Goal: Task Accomplishment & Management: Use online tool/utility

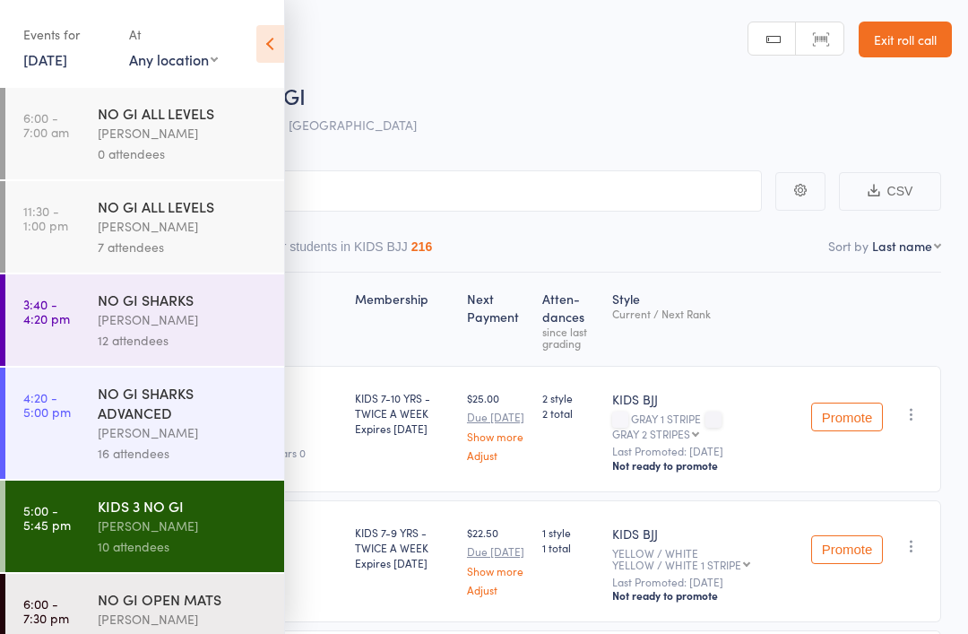
scroll to position [3, 0]
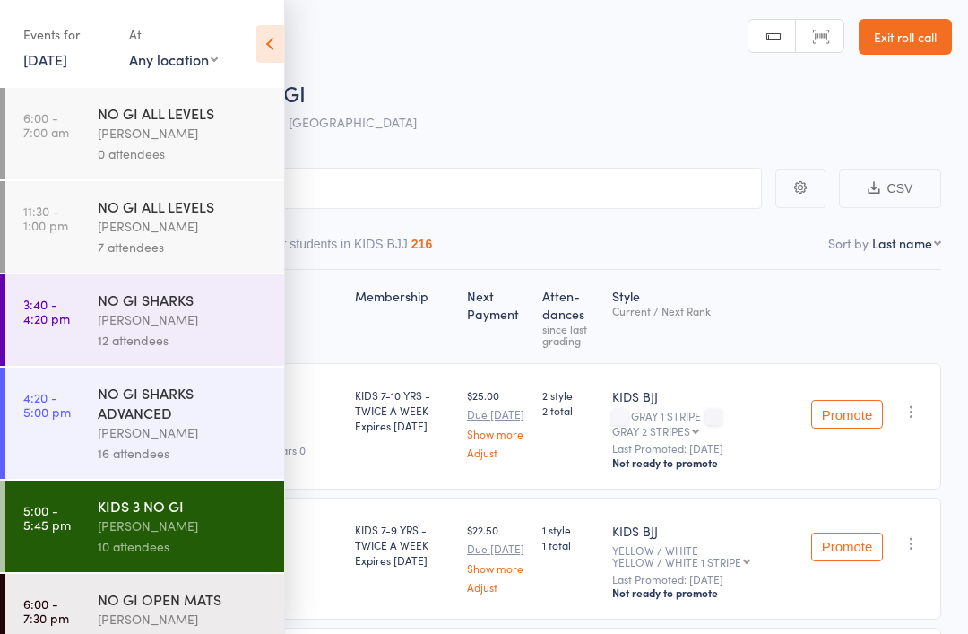
click at [67, 56] on link "[DATE]" at bounding box center [45, 59] width 44 height 20
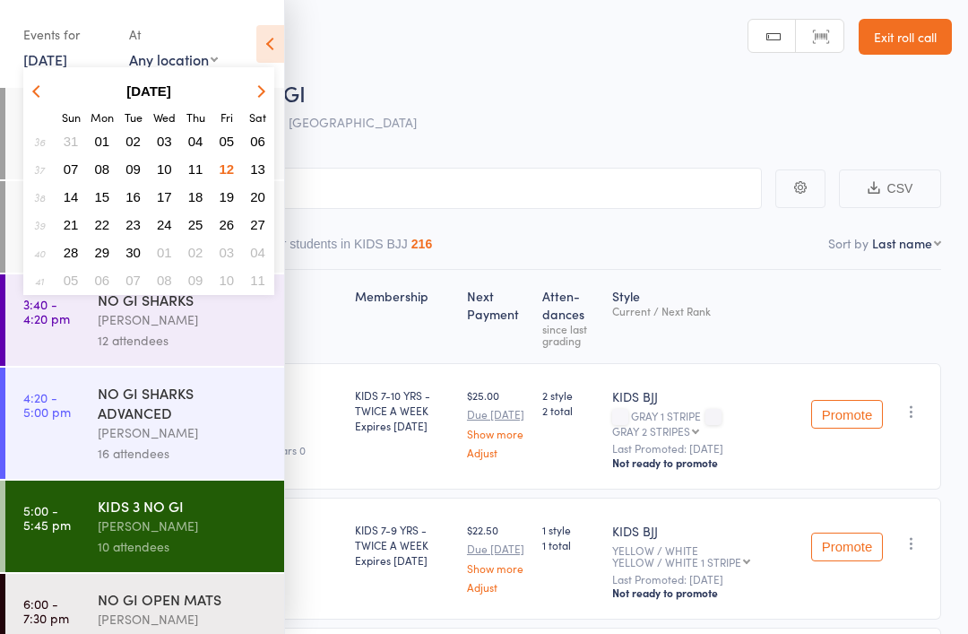
click at [267, 163] on button "13" at bounding box center [258, 169] width 28 height 24
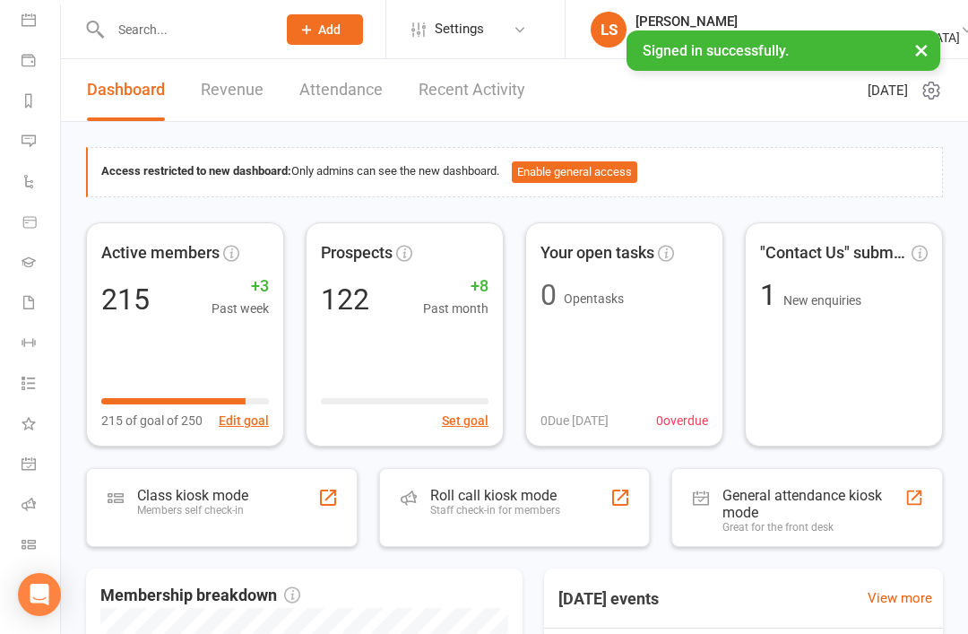
scroll to position [171, -1]
click at [504, 489] on div "Roll call kiosk mode" at bounding box center [495, 495] width 130 height 17
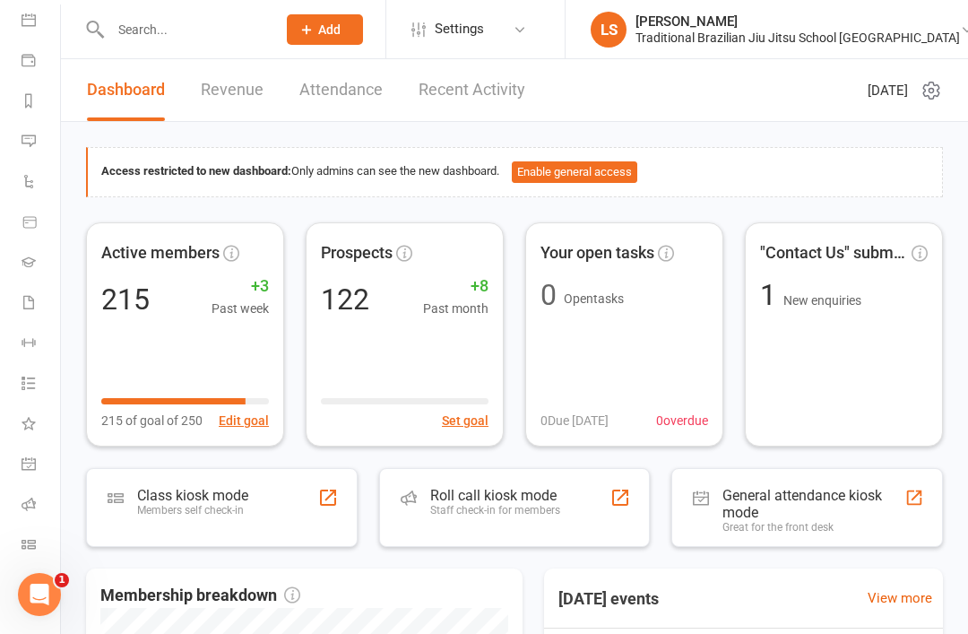
scroll to position [170, 0]
click at [36, 508] on link "Roll call" at bounding box center [42, 506] width 40 height 40
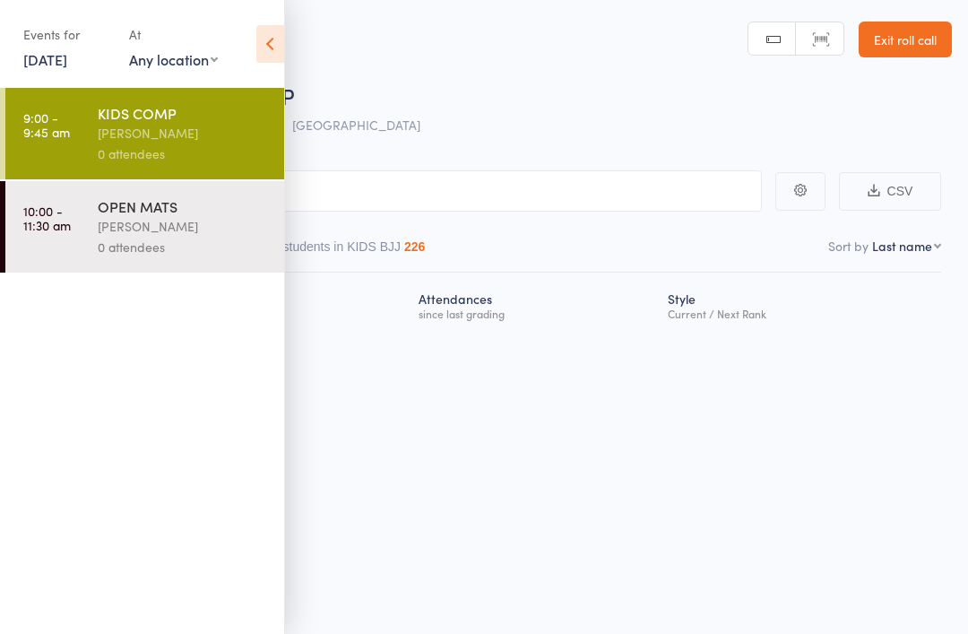
click at [281, 25] on icon at bounding box center [270, 44] width 28 height 38
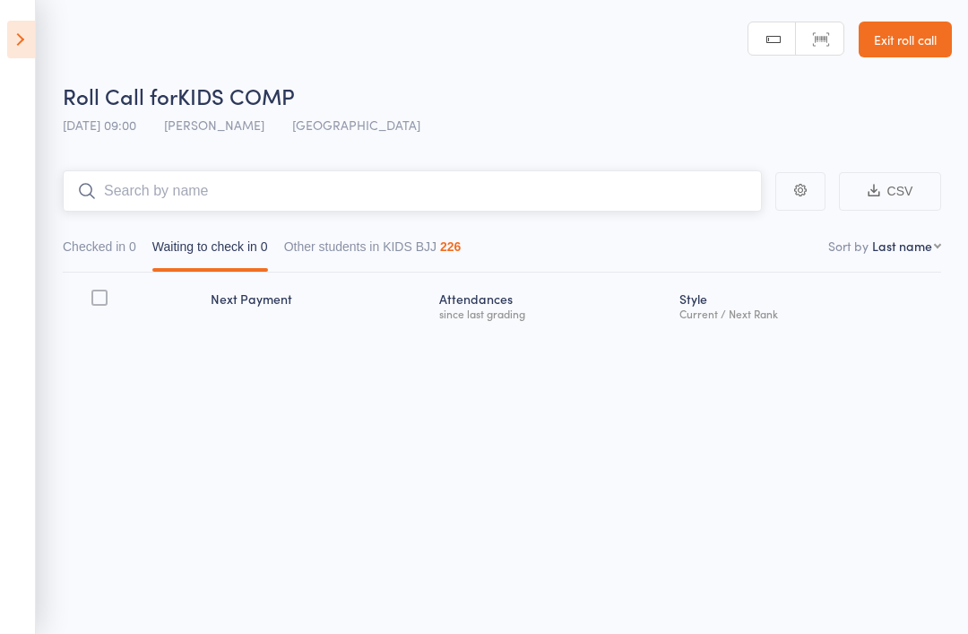
click at [330, 173] on input "search" at bounding box center [412, 190] width 699 height 41
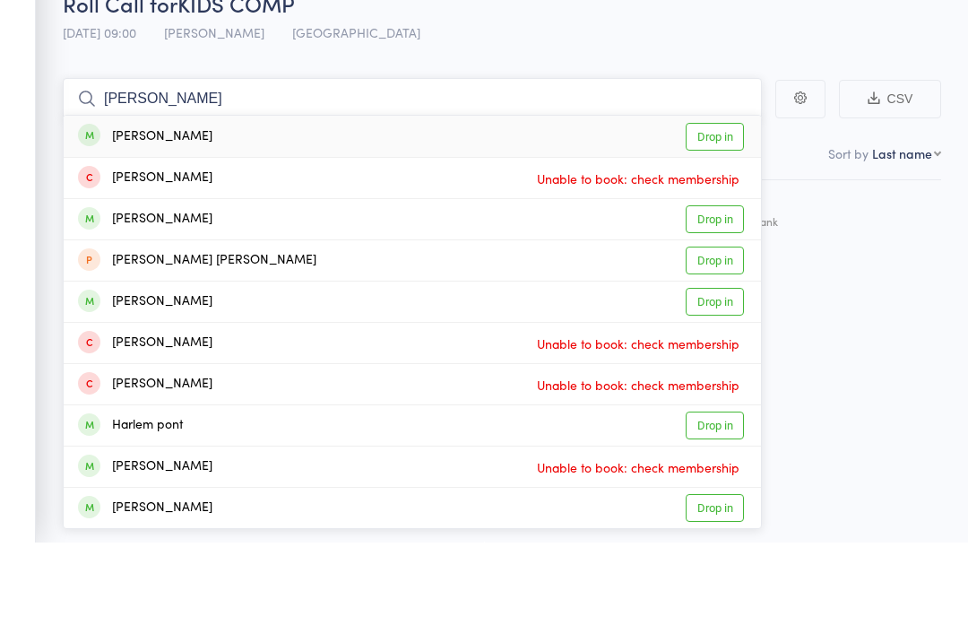
type input "[PERSON_NAME]"
click at [706, 215] on link "Drop in" at bounding box center [715, 229] width 58 height 28
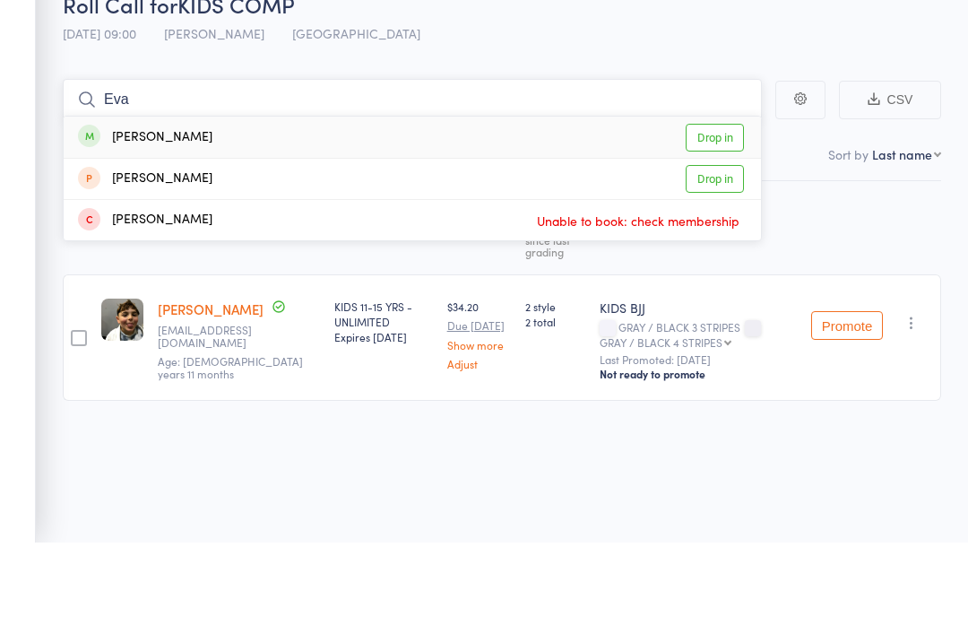
type input "Eva"
click at [722, 215] on link "Drop in" at bounding box center [715, 229] width 58 height 28
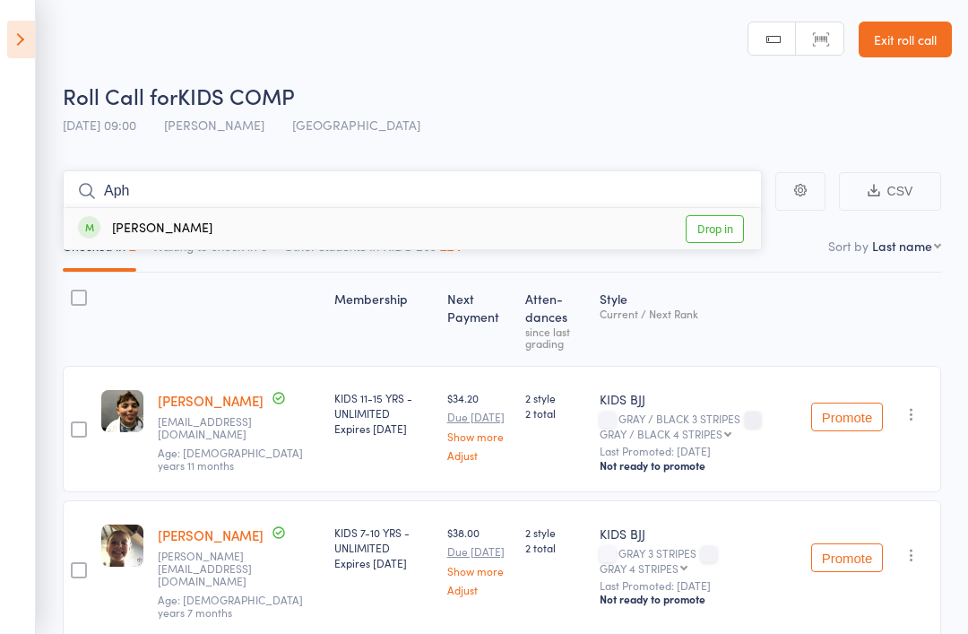
type input "Aph"
click at [741, 216] on link "Drop in" at bounding box center [715, 229] width 58 height 28
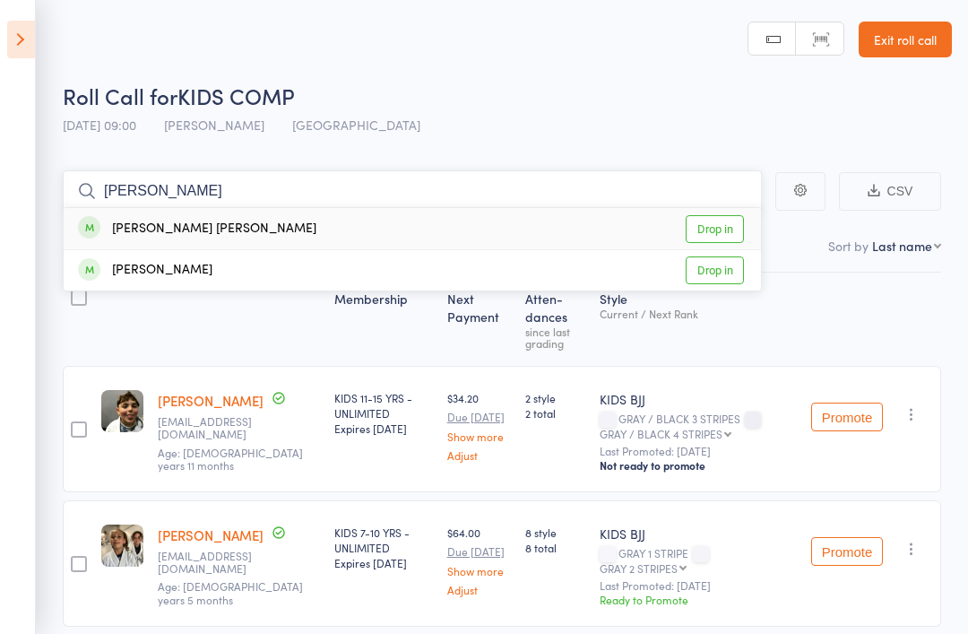
type input "[PERSON_NAME]"
click at [724, 215] on link "Drop in" at bounding box center [715, 229] width 58 height 28
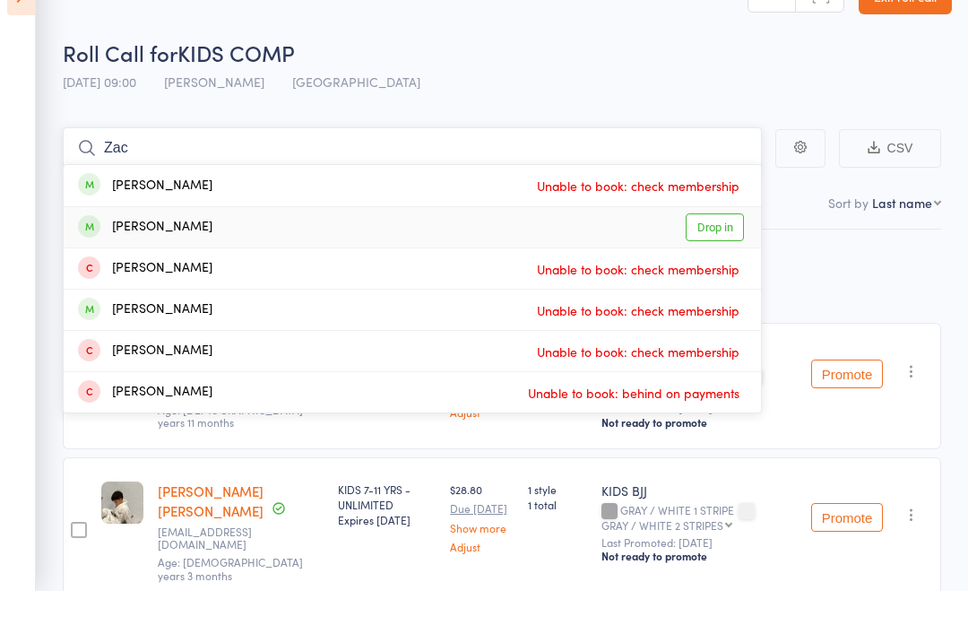
type input "Zac"
click at [82, 258] on span at bounding box center [89, 269] width 22 height 22
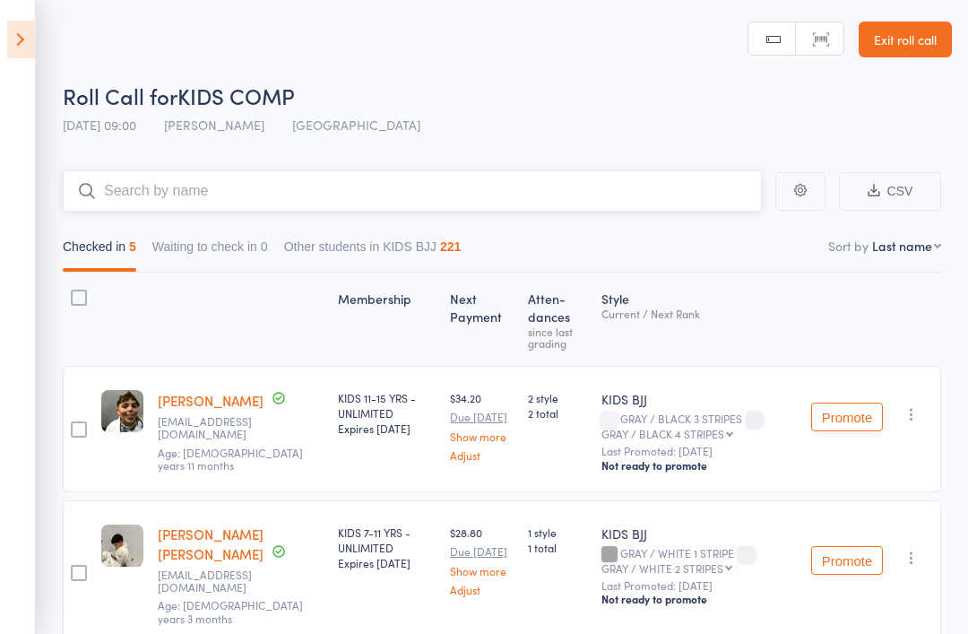
click at [645, 172] on input "search" at bounding box center [412, 190] width 699 height 41
click at [892, 148] on main "Gab CSV Checked in 5 Waiting to check in 0 Other students in KIDS BJJ 221 Sort …" at bounding box center [484, 641] width 968 height 997
click at [192, 204] on input "Gab" at bounding box center [412, 190] width 699 height 41
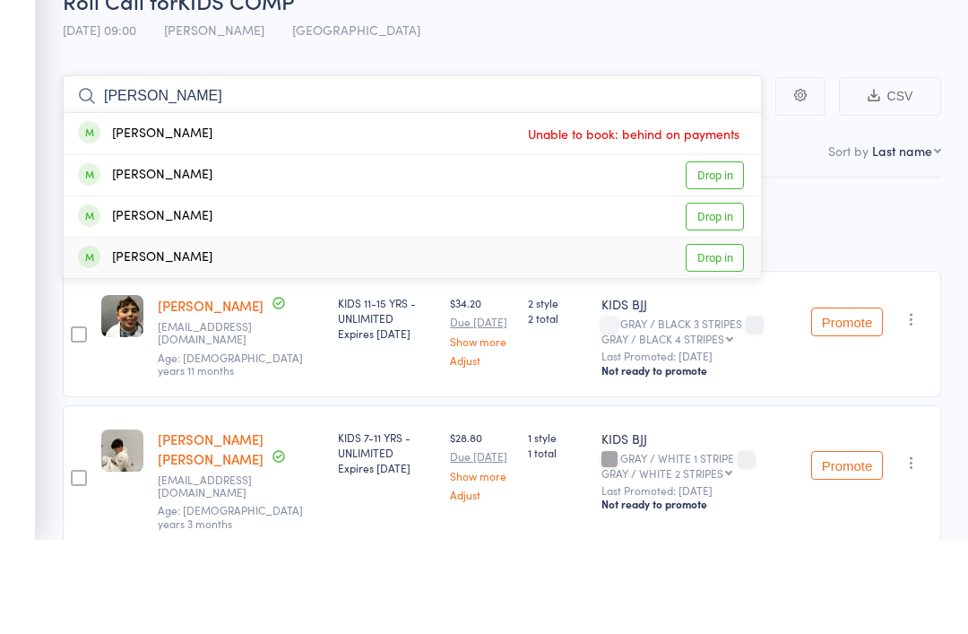
type input "[PERSON_NAME]"
click at [712, 339] on link "Drop in" at bounding box center [715, 353] width 58 height 28
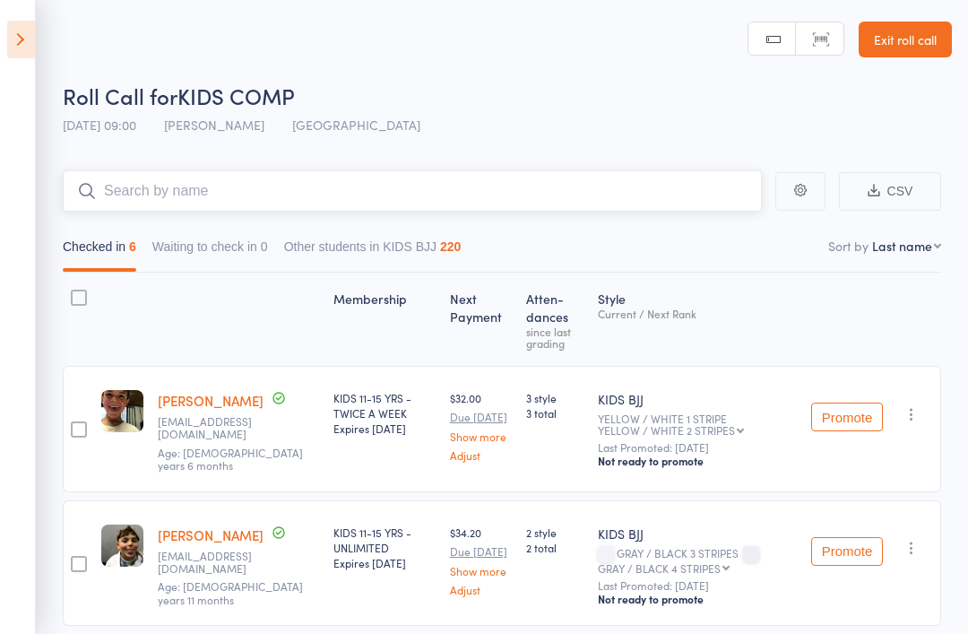
click at [108, 187] on input "search" at bounding box center [412, 190] width 699 height 41
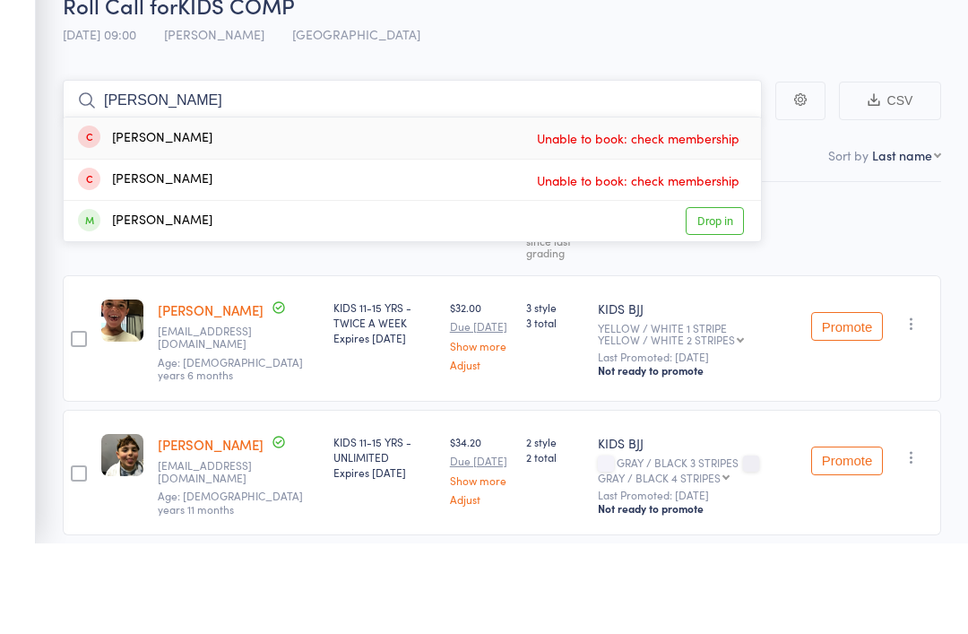
type input "[PERSON_NAME]"
click at [98, 299] on span at bounding box center [89, 310] width 22 height 22
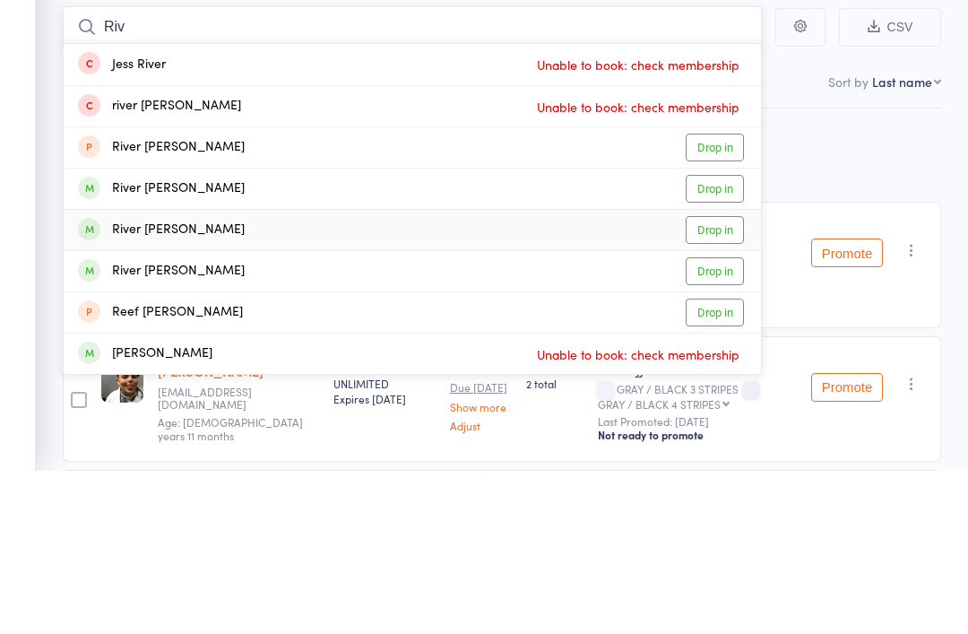
type input "Riv"
click at [725, 380] on link "Drop in" at bounding box center [715, 394] width 58 height 28
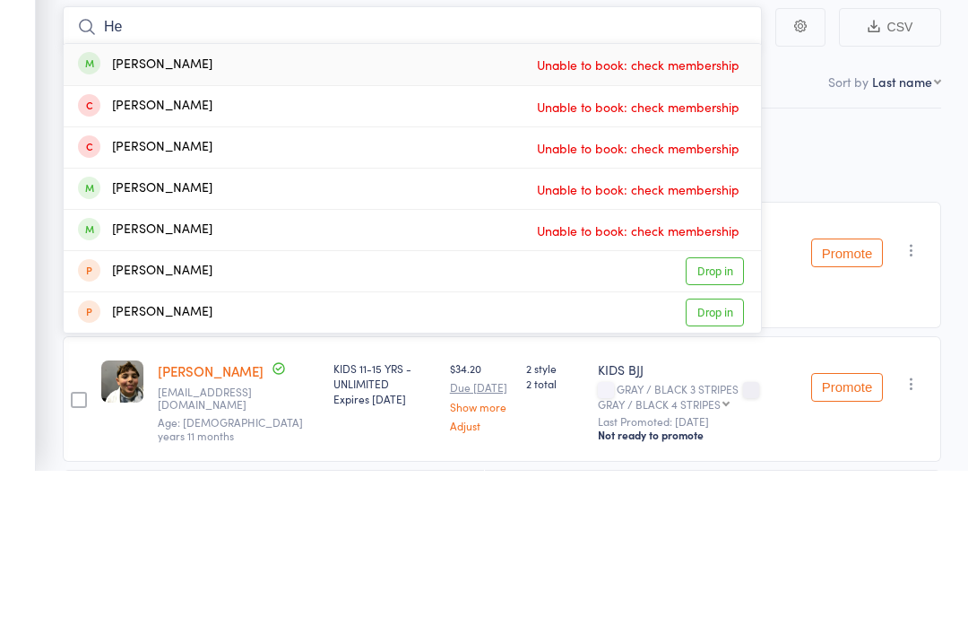
type input "H"
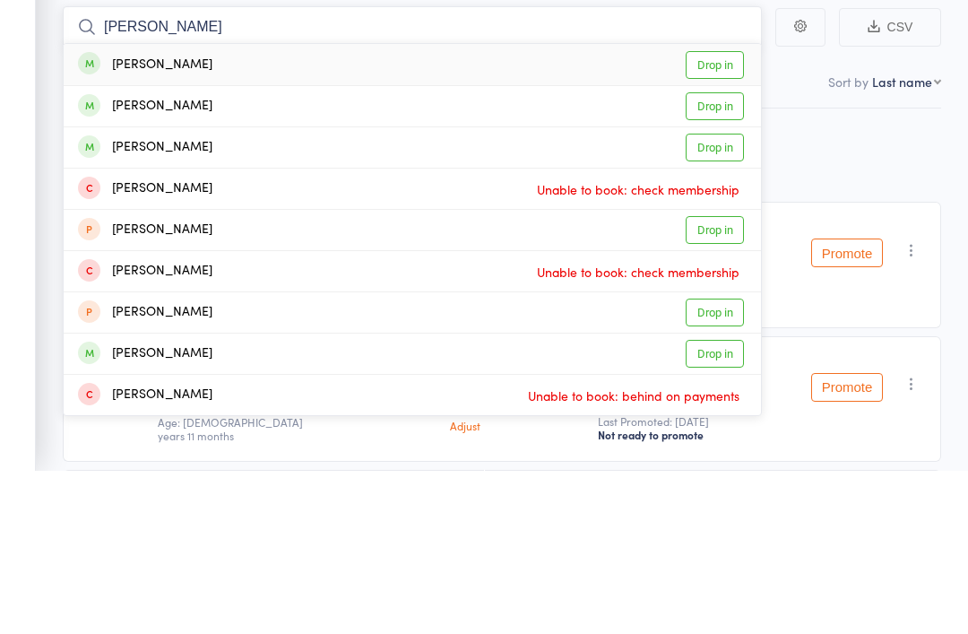
type input "[PERSON_NAME]"
click at [243, 208] on div "[PERSON_NAME] Drop in" at bounding box center [413, 228] width 698 height 41
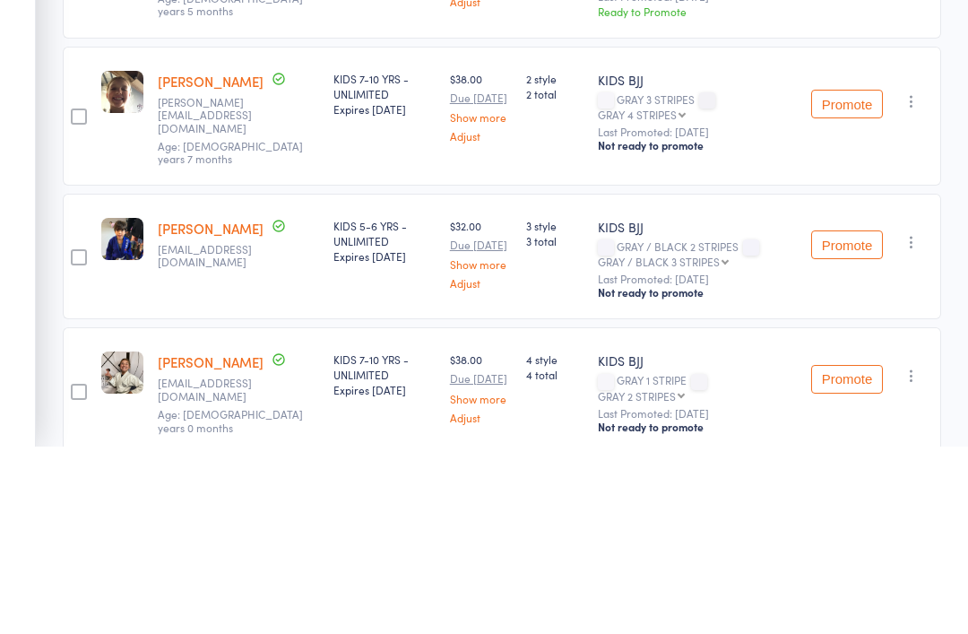
scroll to position [30, 0]
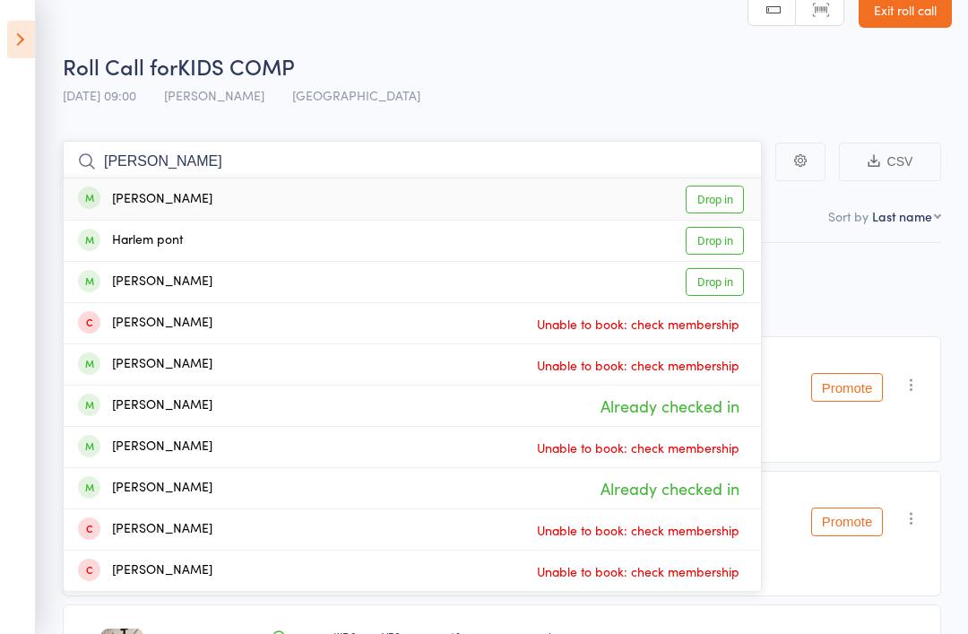
type input "[PERSON_NAME]"
click at [731, 201] on link "Drop in" at bounding box center [715, 200] width 58 height 28
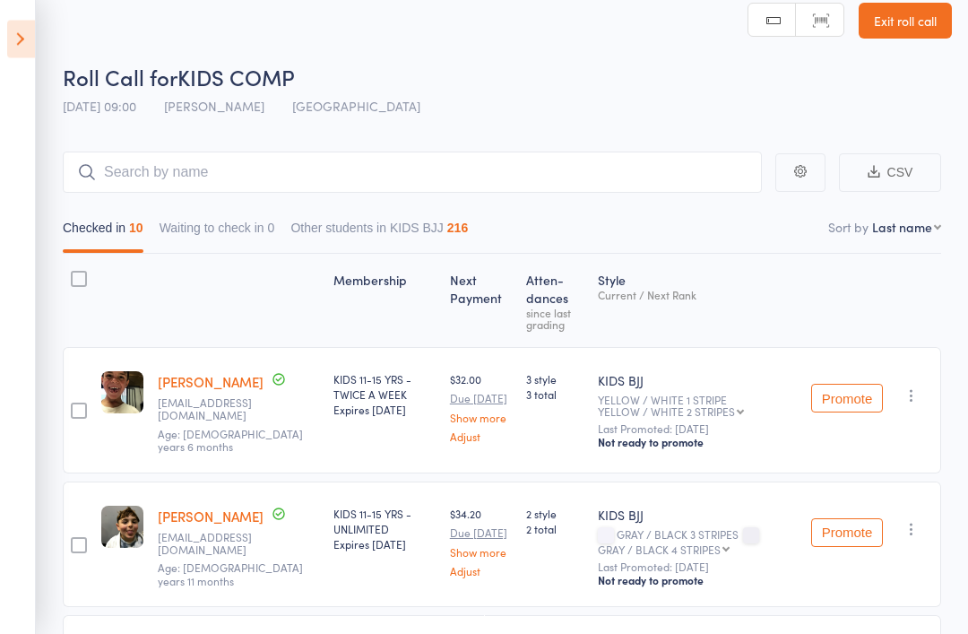
scroll to position [0, 0]
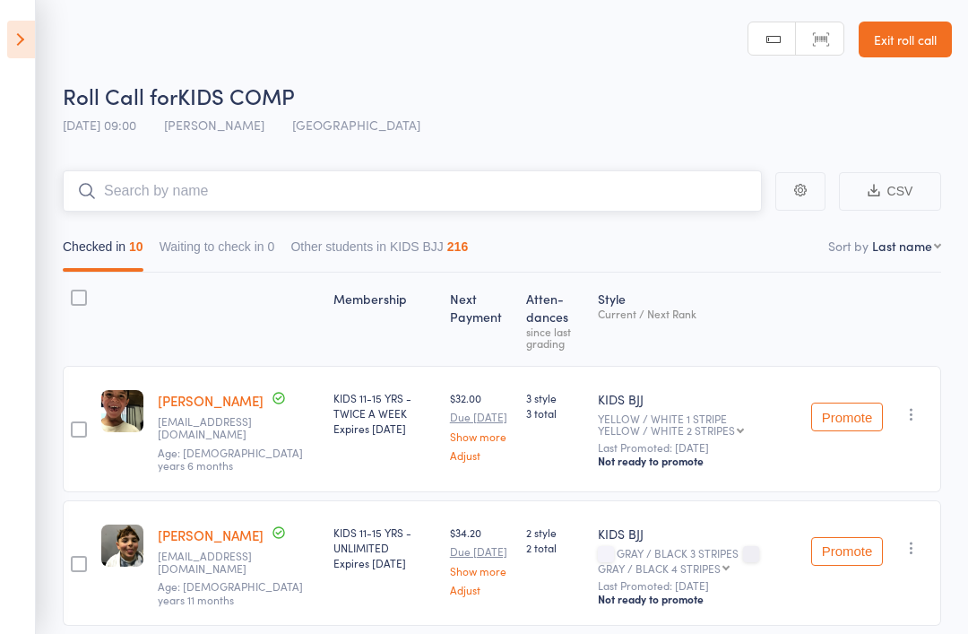
click at [502, 182] on input "search" at bounding box center [412, 190] width 699 height 41
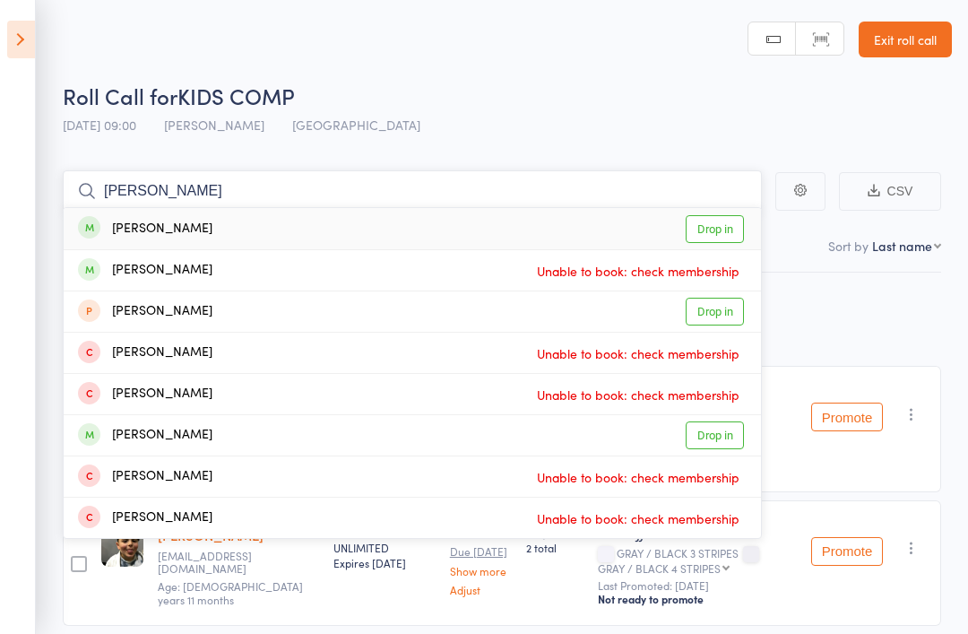
type input "[PERSON_NAME]"
click at [516, 230] on div "[PERSON_NAME] Drop in" at bounding box center [413, 228] width 698 height 41
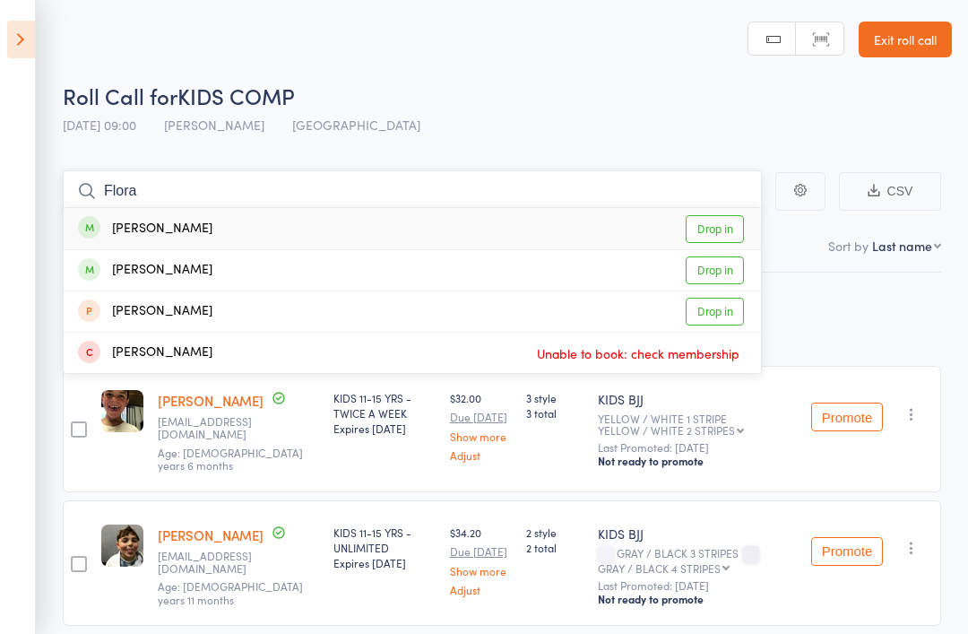
type input "Flora"
click at [725, 225] on link "Drop in" at bounding box center [715, 229] width 58 height 28
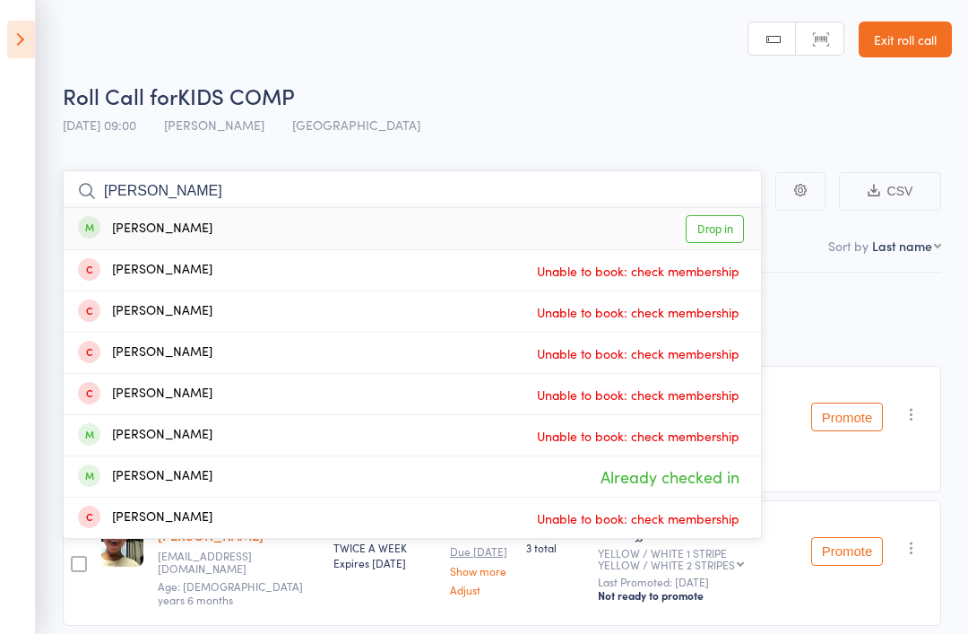
type input "[PERSON_NAME]"
click at [187, 230] on div "[PERSON_NAME]" at bounding box center [145, 229] width 134 height 21
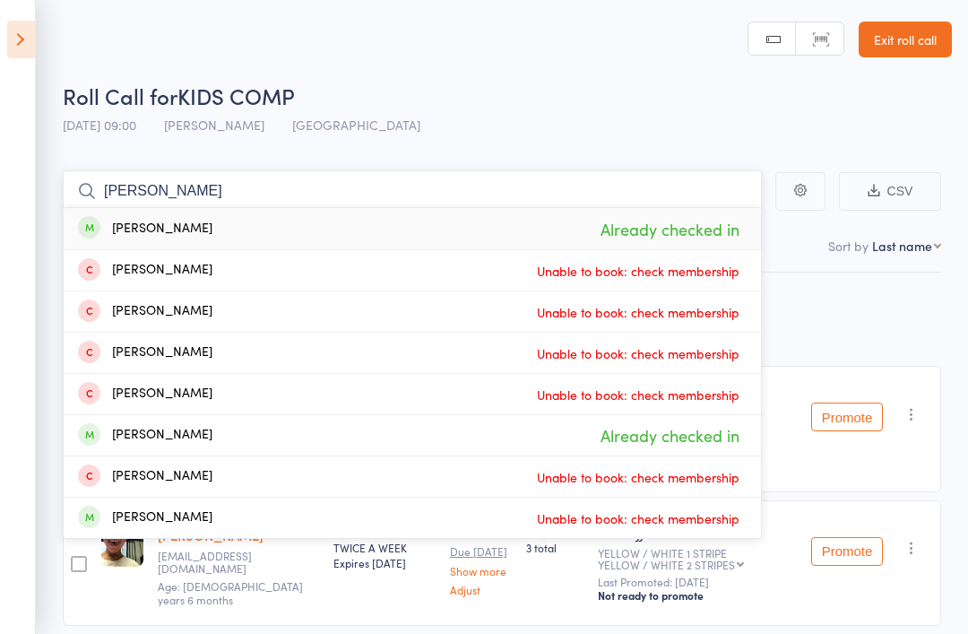
type input "[PERSON_NAME]"
click at [178, 230] on div "[PERSON_NAME]" at bounding box center [145, 229] width 134 height 21
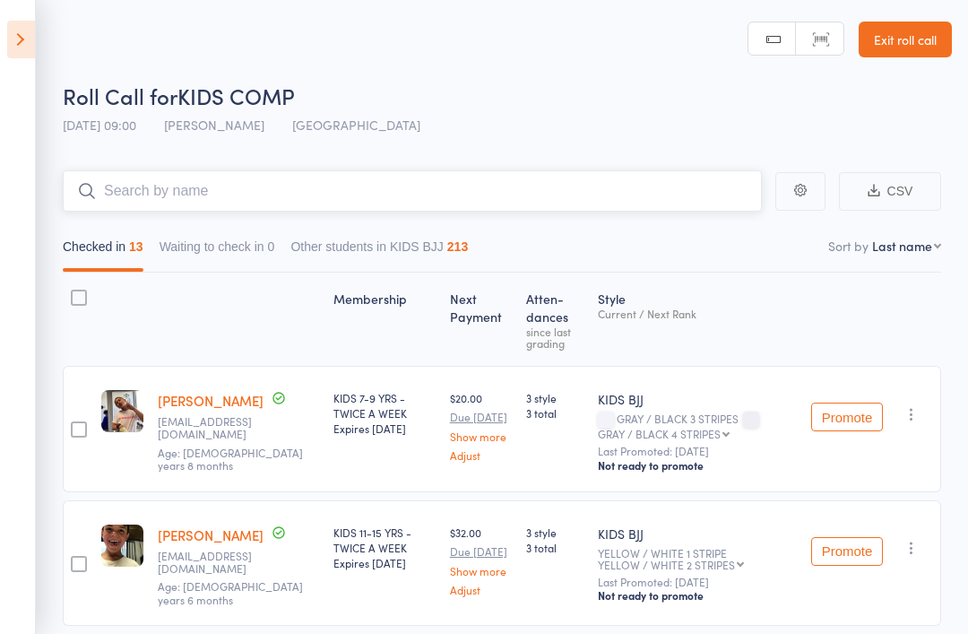
click at [185, 187] on input "search" at bounding box center [412, 190] width 699 height 41
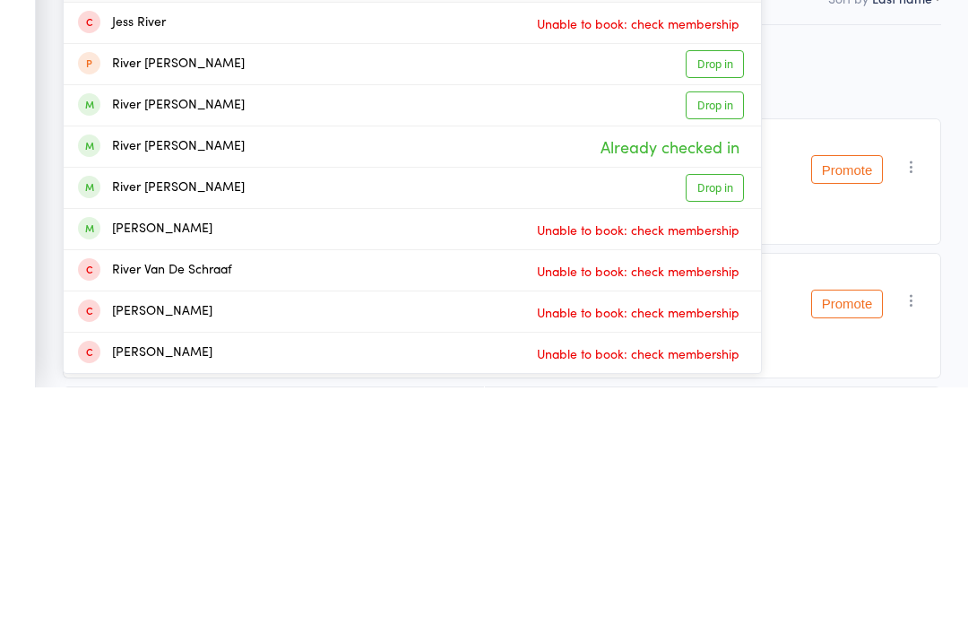
type input "River"
click at [719, 421] on link "Drop in" at bounding box center [715, 435] width 58 height 28
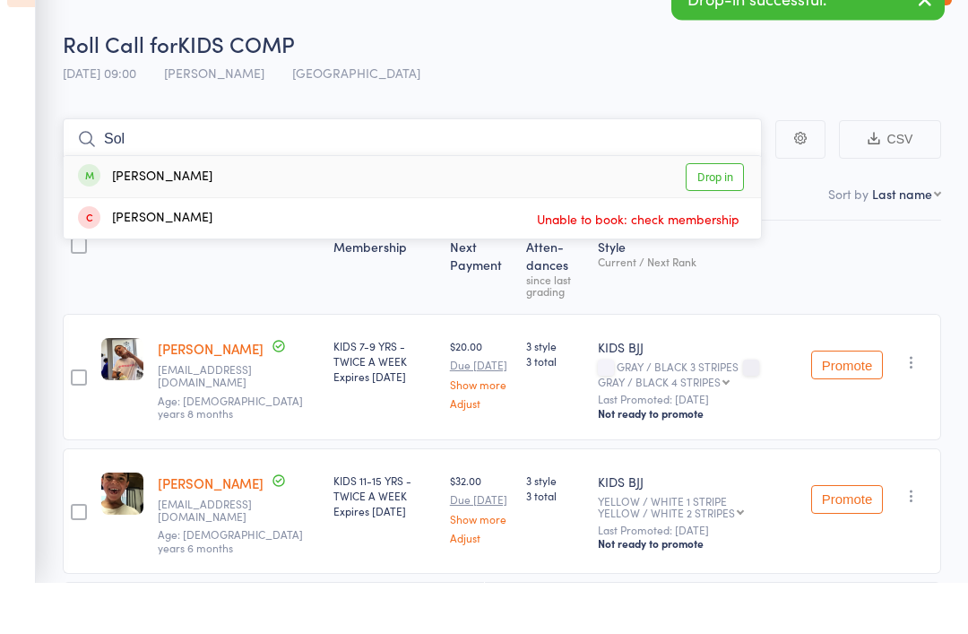
type input "Sol"
click at [733, 215] on link "Drop in" at bounding box center [715, 229] width 58 height 28
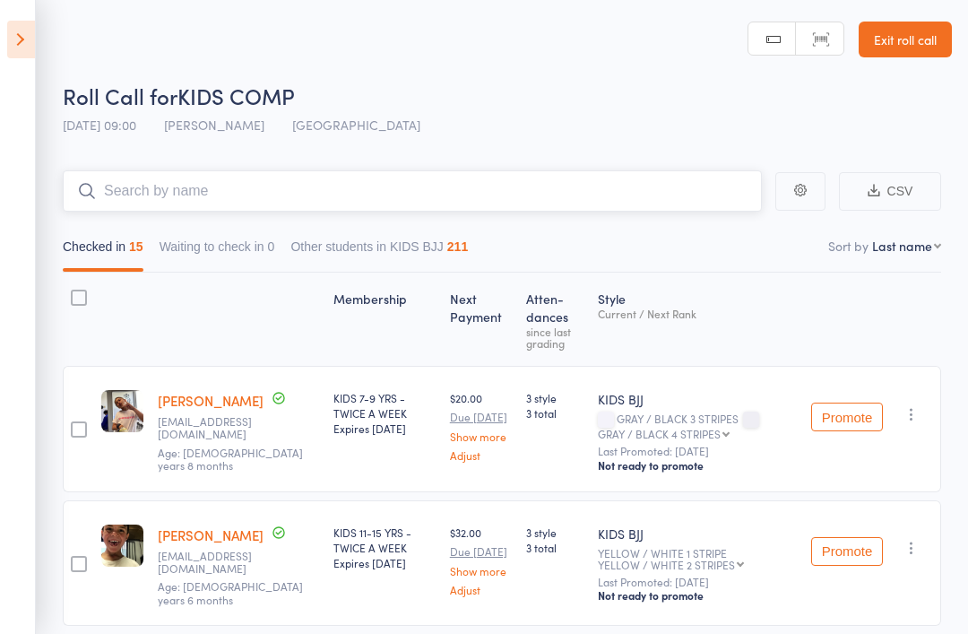
click at [119, 186] on input "search" at bounding box center [412, 190] width 699 height 41
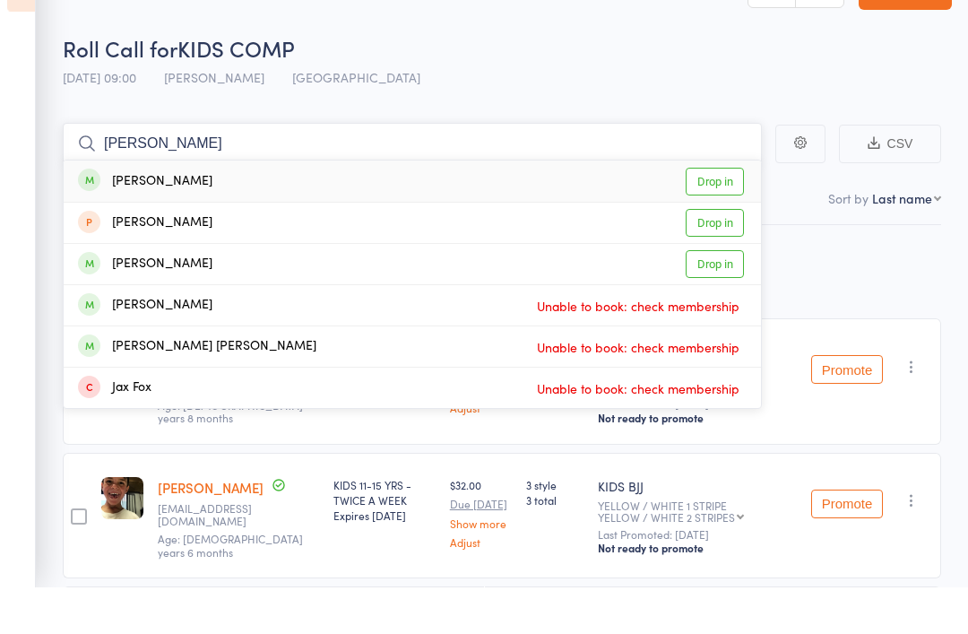
type input "[PERSON_NAME]"
click at [721, 215] on link "Drop in" at bounding box center [715, 229] width 58 height 28
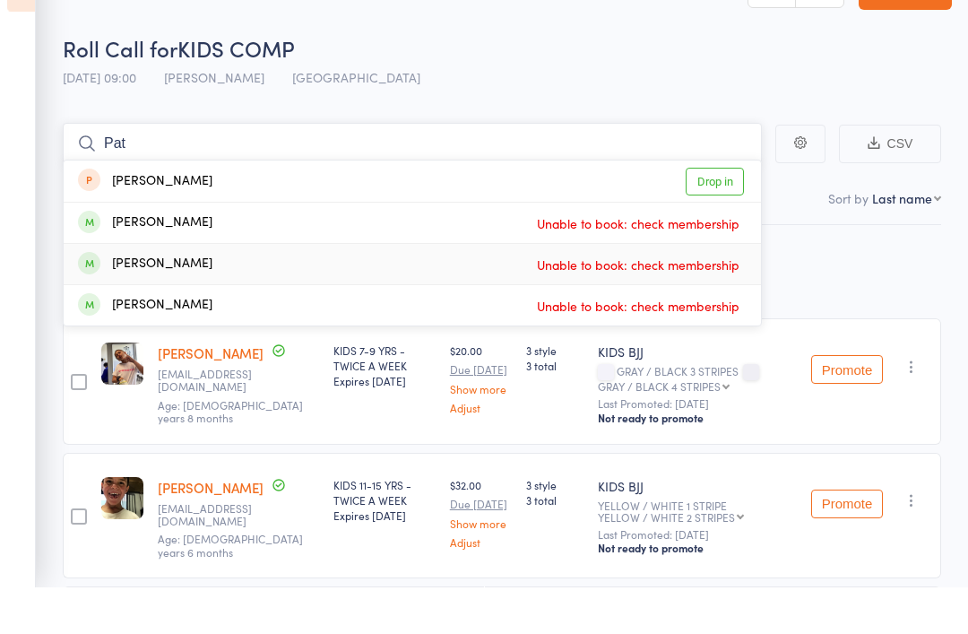
type input "Pat"
click at [194, 291] on div "[PERSON_NAME] Unable to book: check membership" at bounding box center [413, 311] width 698 height 40
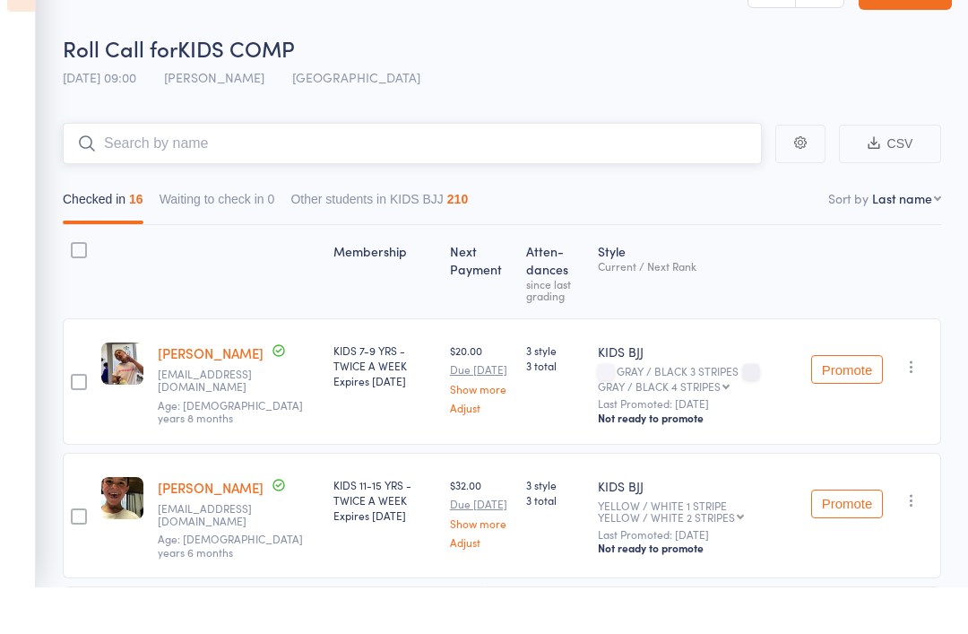
click at [142, 230] on button "Checked in 16" at bounding box center [103, 250] width 81 height 41
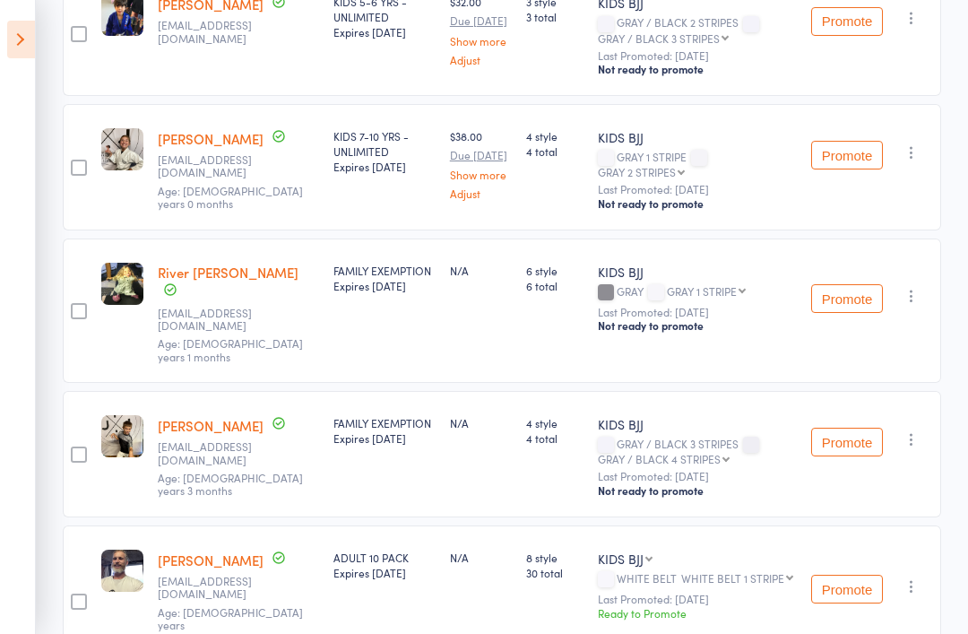
scroll to position [1532, 0]
click at [33, 41] on icon at bounding box center [21, 40] width 28 height 38
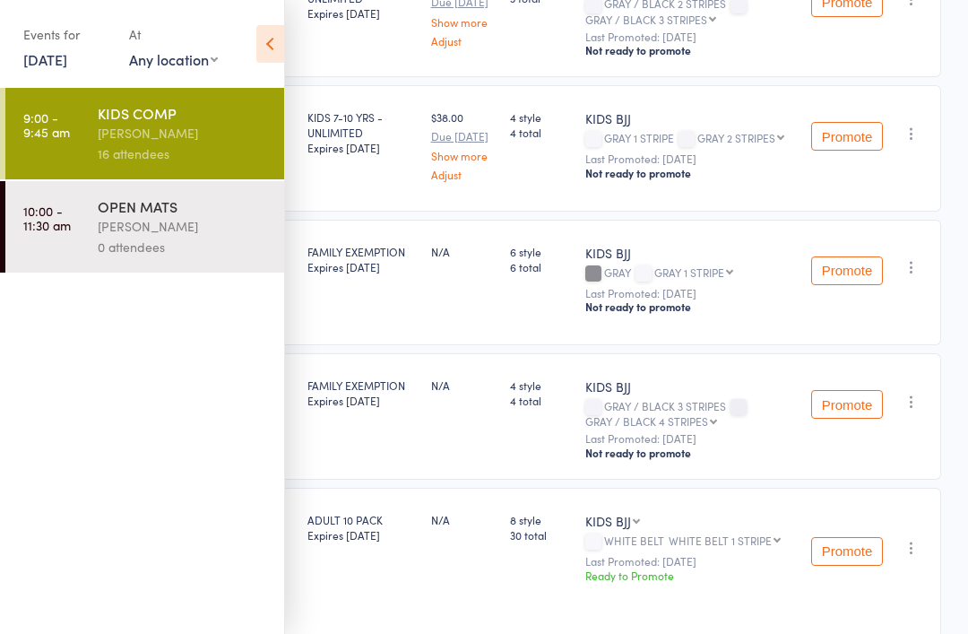
click at [172, 222] on div "[PERSON_NAME]" at bounding box center [183, 226] width 171 height 21
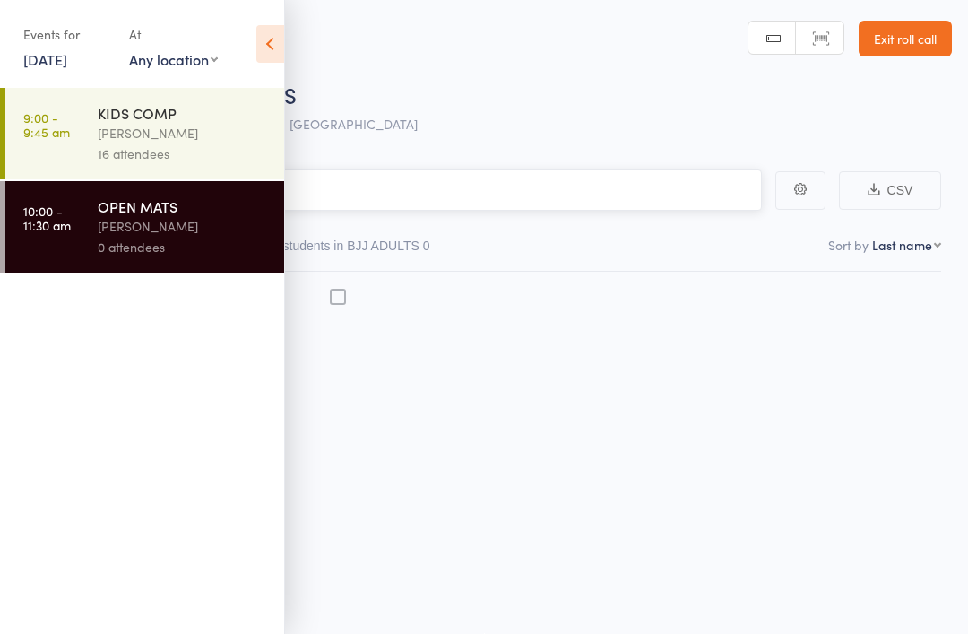
scroll to position [13, 0]
click at [482, 183] on input "search" at bounding box center [394, 189] width 735 height 41
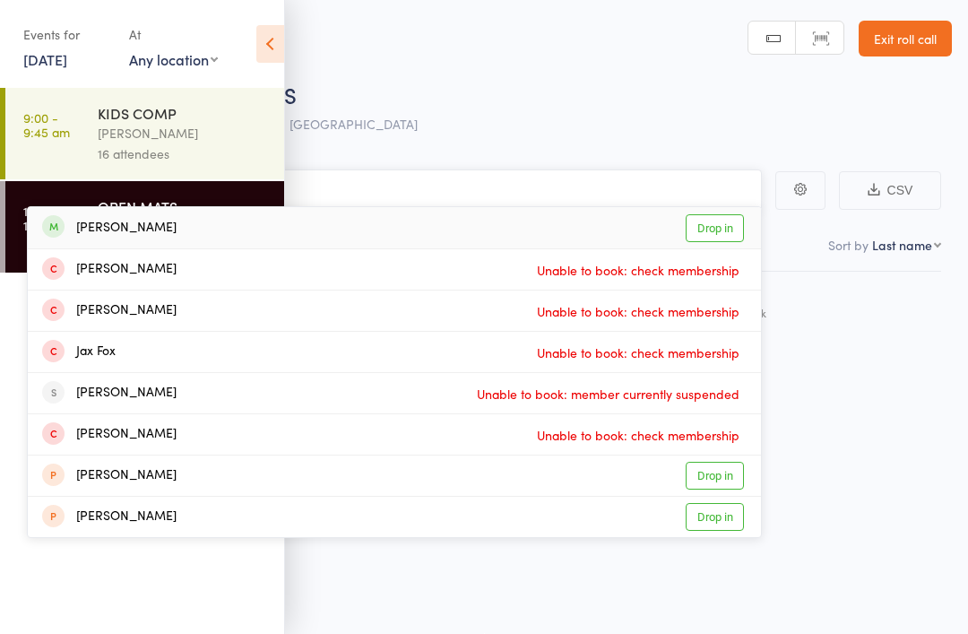
type input "[PERSON_NAME]"
click at [349, 207] on div "[PERSON_NAME] Drop in" at bounding box center [394, 227] width 733 height 41
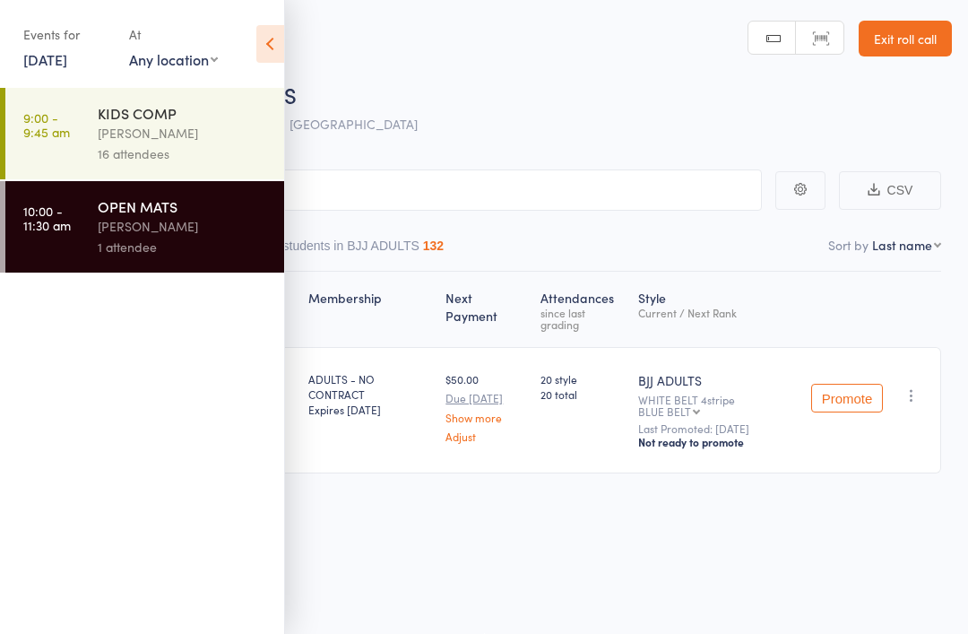
click at [259, 35] on icon at bounding box center [270, 44] width 28 height 38
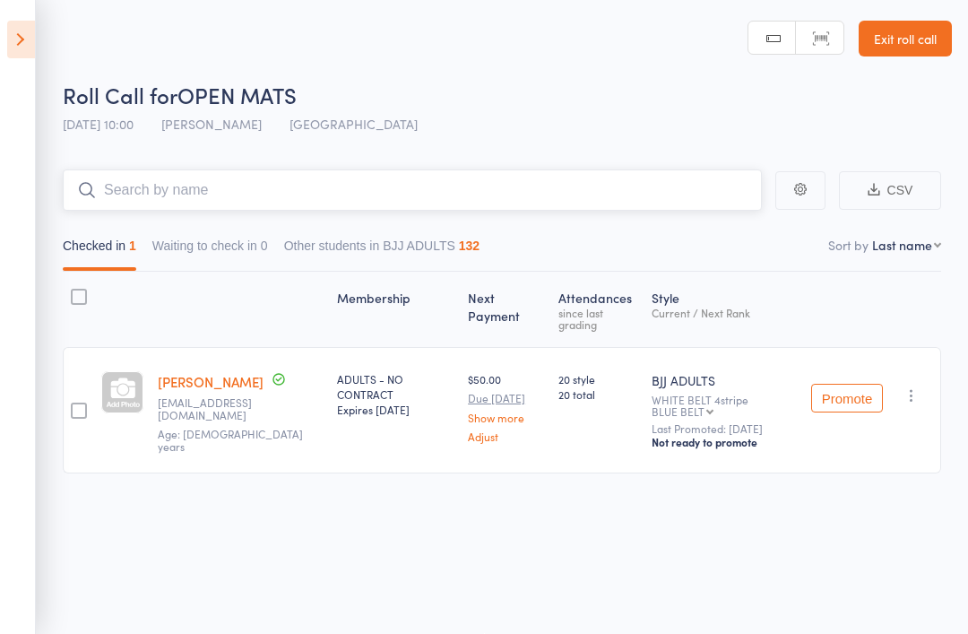
click at [191, 181] on input "search" at bounding box center [412, 189] width 699 height 41
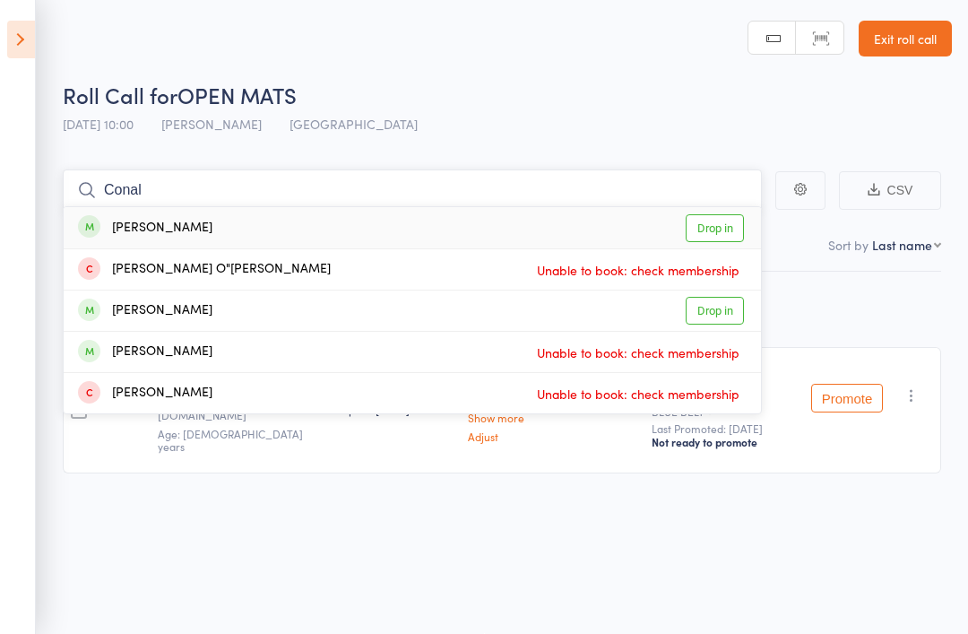
type input "Conal"
click at [713, 220] on link "Drop in" at bounding box center [715, 228] width 58 height 28
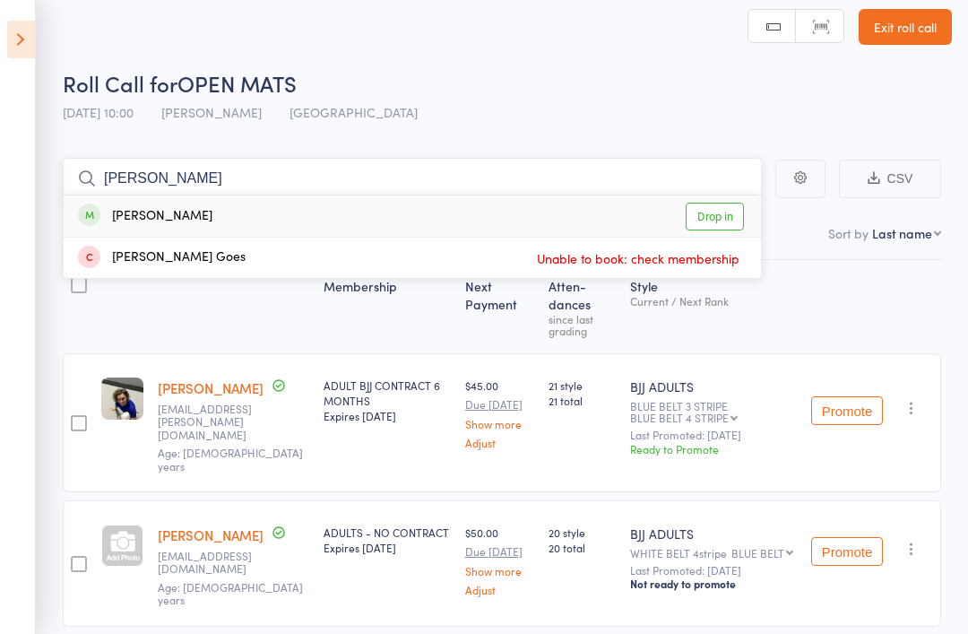
type input "[PERSON_NAME]"
click at [717, 213] on link "Drop in" at bounding box center [715, 217] width 58 height 28
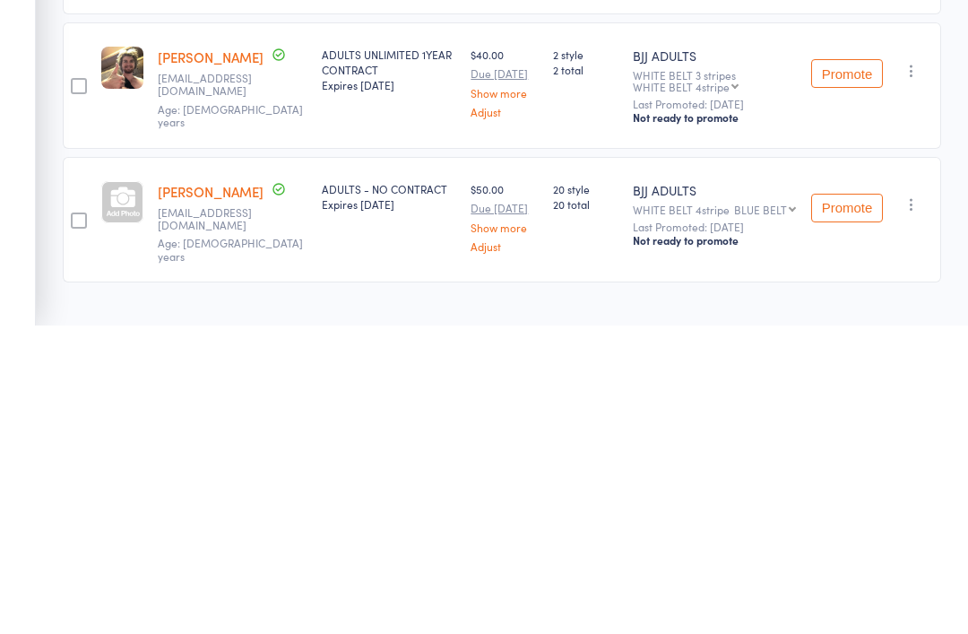
scroll to position [30, 0]
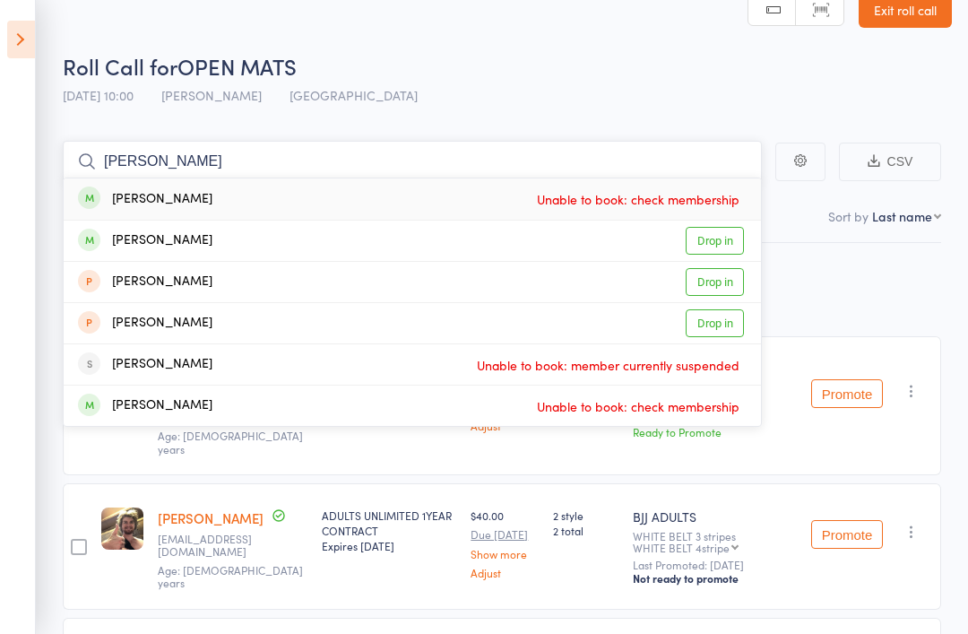
type input "[PERSON_NAME]"
click at [537, 235] on div "[PERSON_NAME] Drop in" at bounding box center [413, 241] width 698 height 40
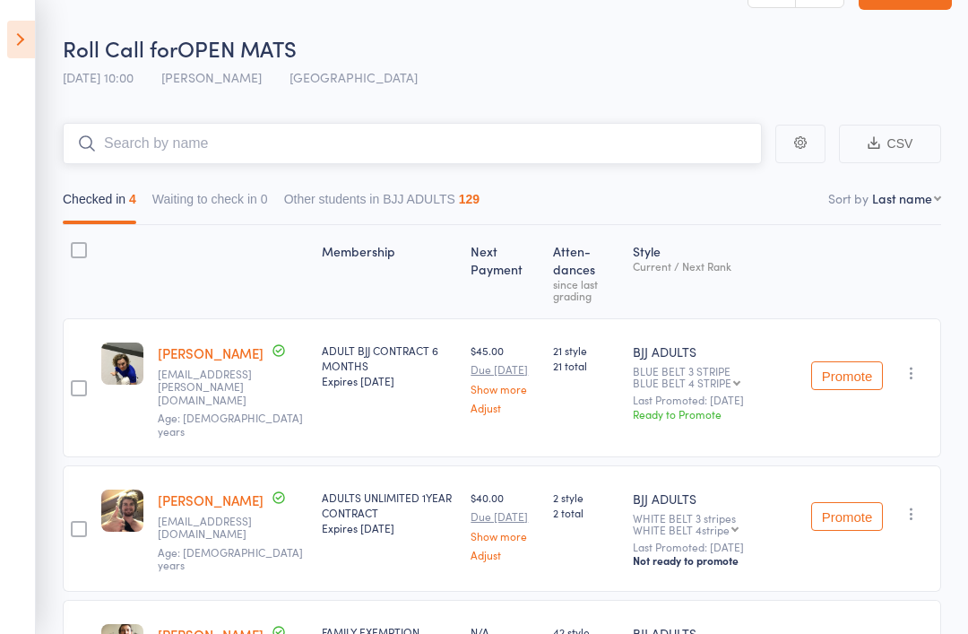
scroll to position [47, 0]
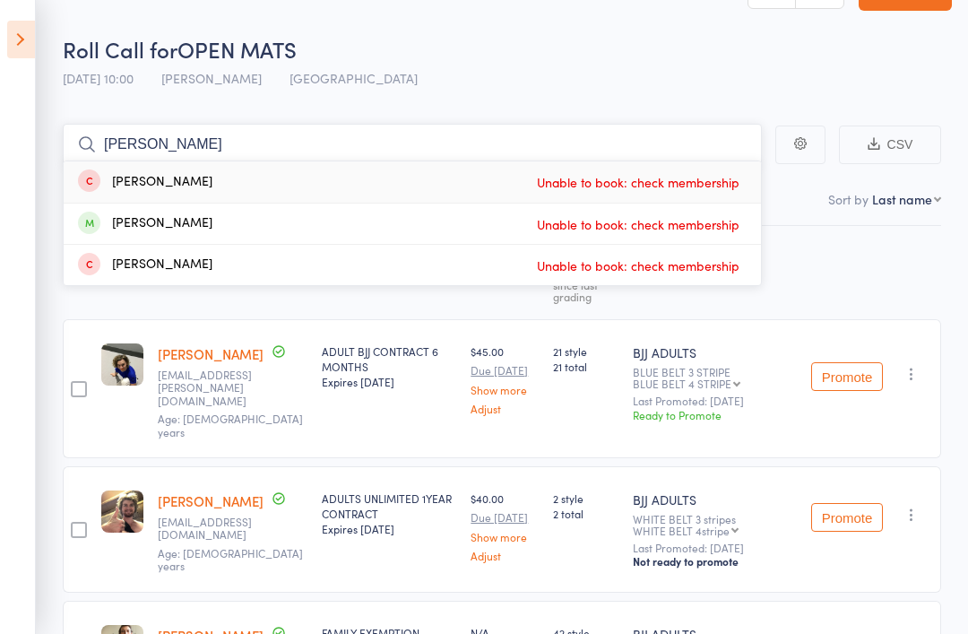
type input "[PERSON_NAME]"
click at [722, 183] on span "Unable to book: check membership" at bounding box center [639, 182] width 212 height 27
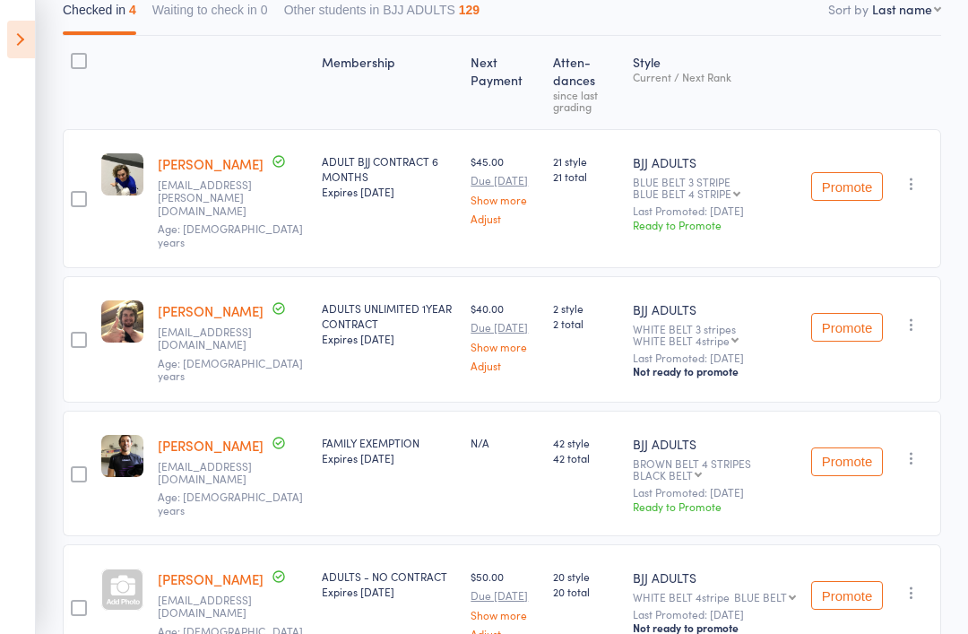
scroll to position [236, 0]
click at [12, 180] on aside "Events for [DATE] [DATE] [DATE] Sun Mon Tue Wed Thu Fri Sat 36 31 01 02 03 04 0…" at bounding box center [18, 317] width 36 height 634
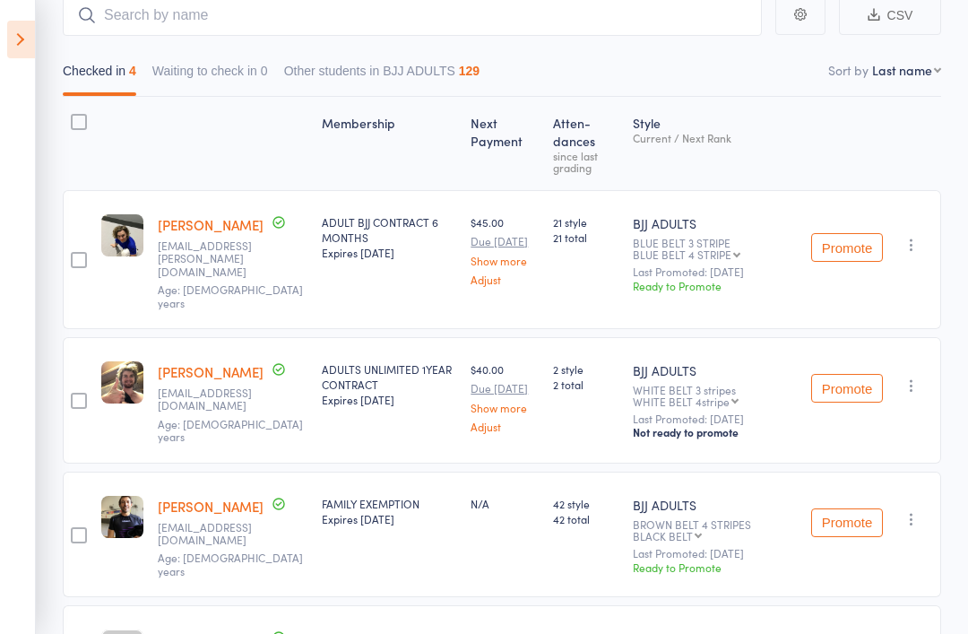
scroll to position [24, 0]
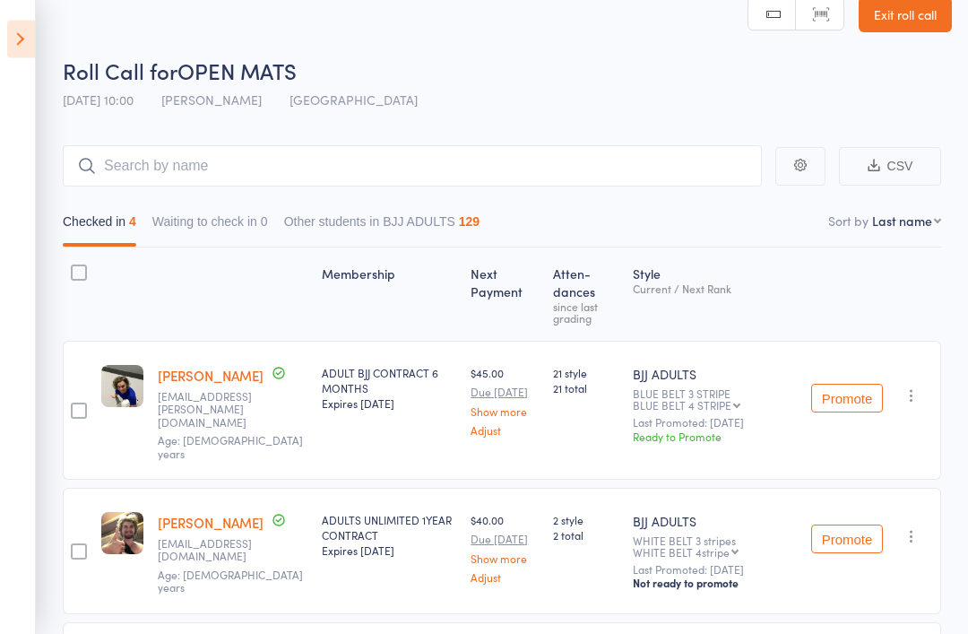
click at [30, 50] on icon at bounding box center [21, 40] width 28 height 38
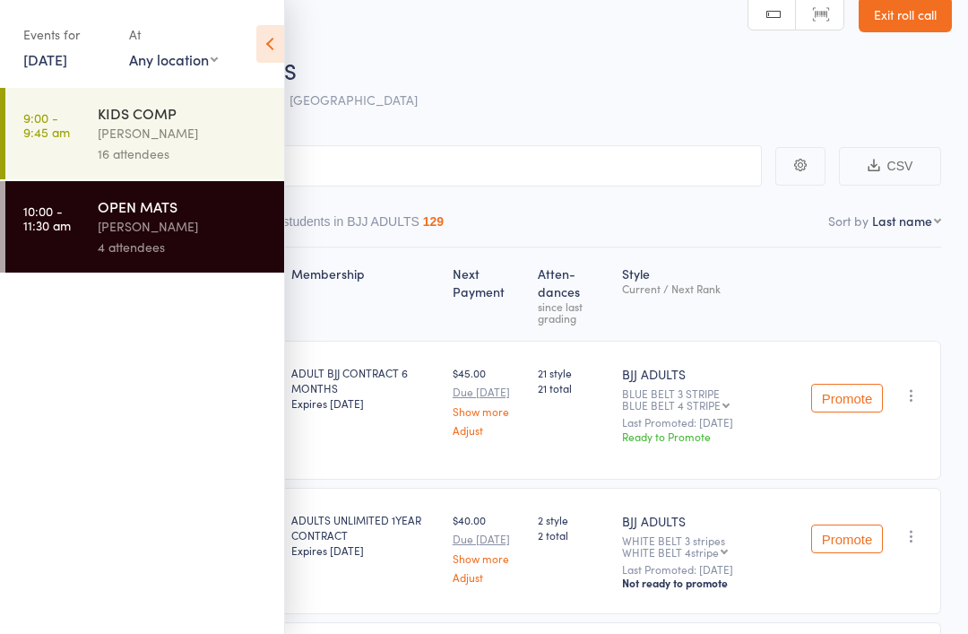
click at [99, 108] on div "KIDS COMP" at bounding box center [183, 113] width 171 height 20
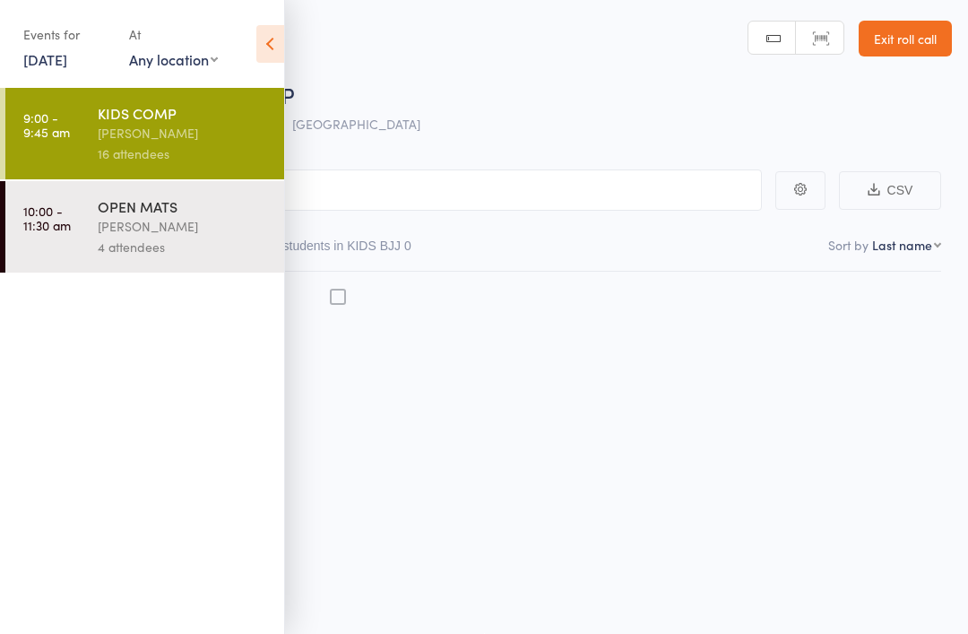
click at [268, 58] on icon at bounding box center [270, 44] width 28 height 38
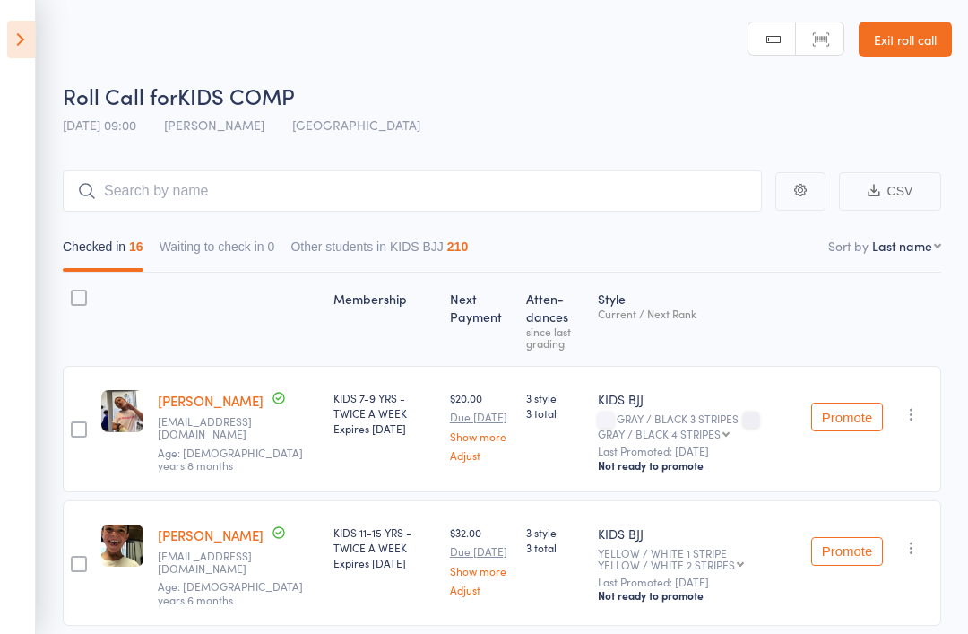
click at [34, 30] on icon at bounding box center [21, 40] width 28 height 38
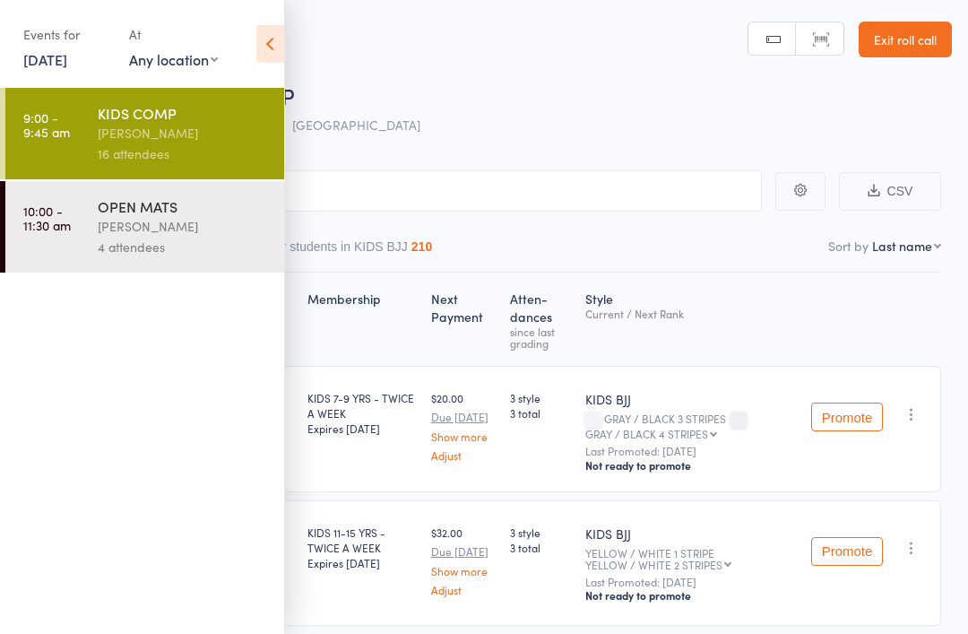
click at [162, 212] on div "OPEN MATS" at bounding box center [183, 206] width 171 height 20
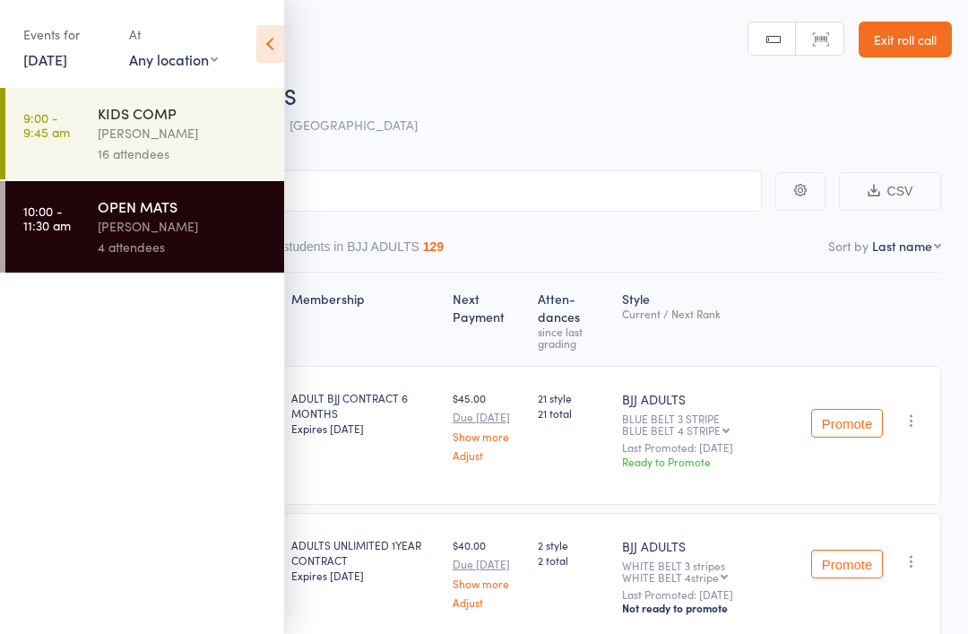
click at [263, 25] on icon at bounding box center [270, 44] width 28 height 38
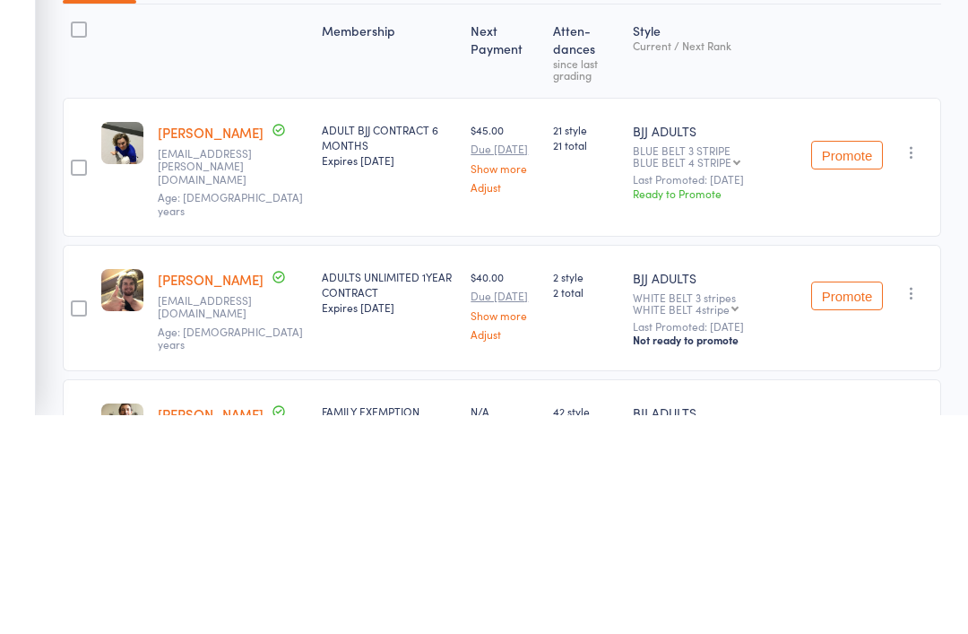
scroll to position [268, 0]
